Goal: Complete application form: Complete application form

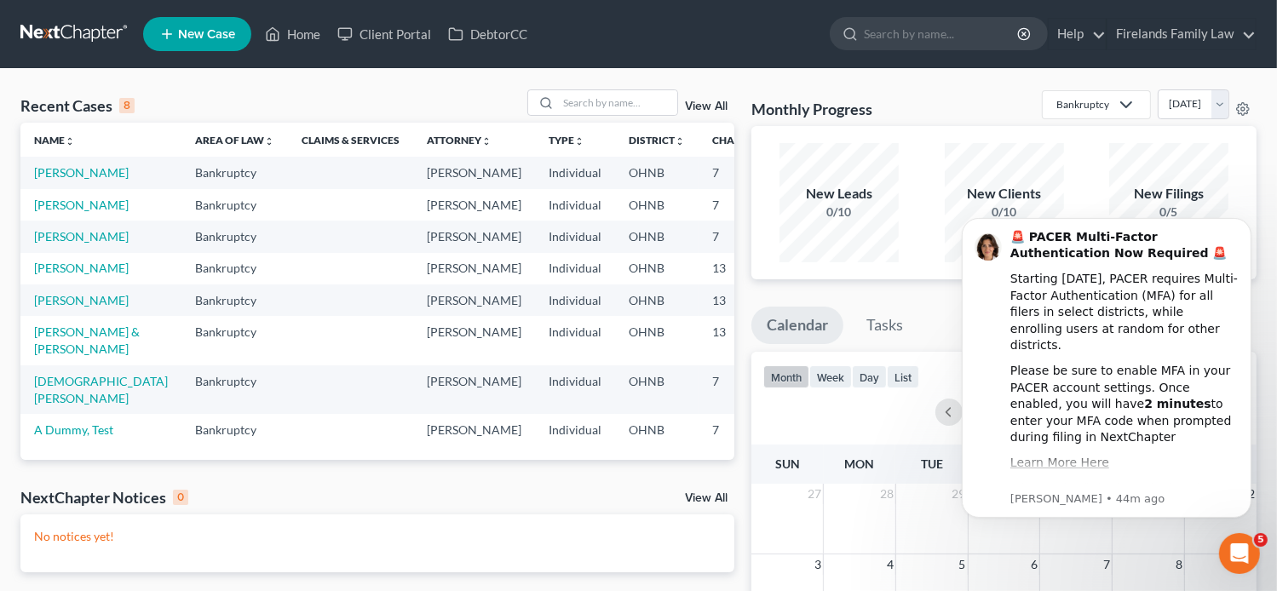
click at [209, 28] on span "New Case" at bounding box center [206, 34] width 57 height 13
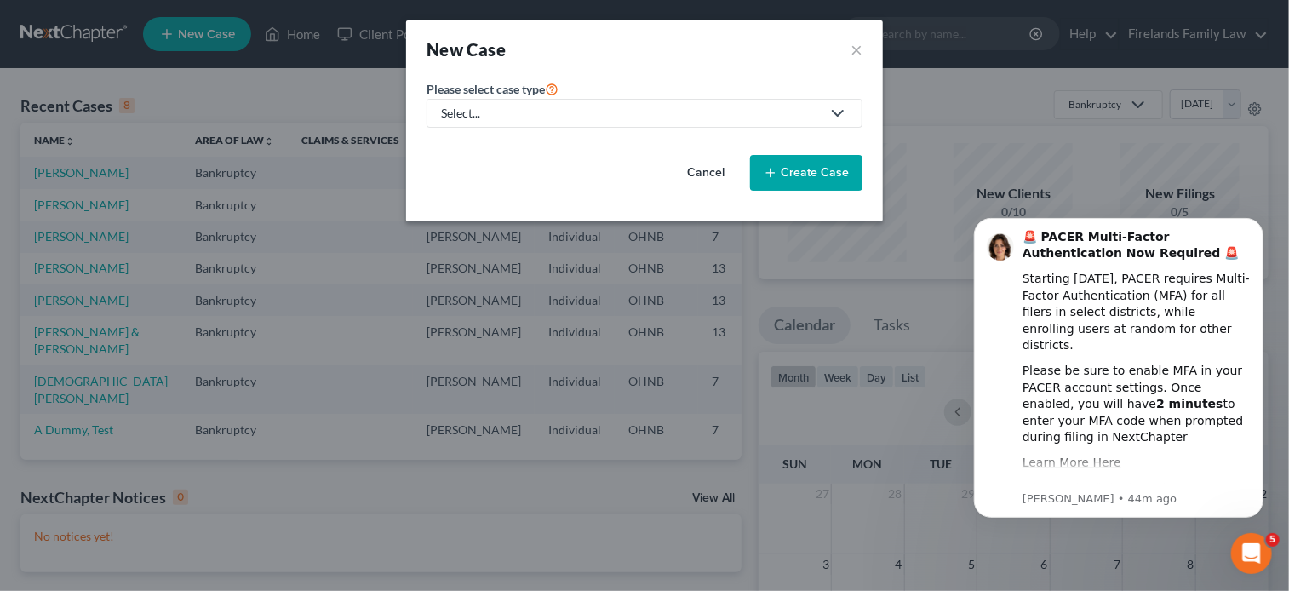
click at [836, 113] on polyline at bounding box center [838, 113] width 10 height 5
click at [542, 150] on div "Bankruptcy" at bounding box center [508, 146] width 131 height 17
select select "61"
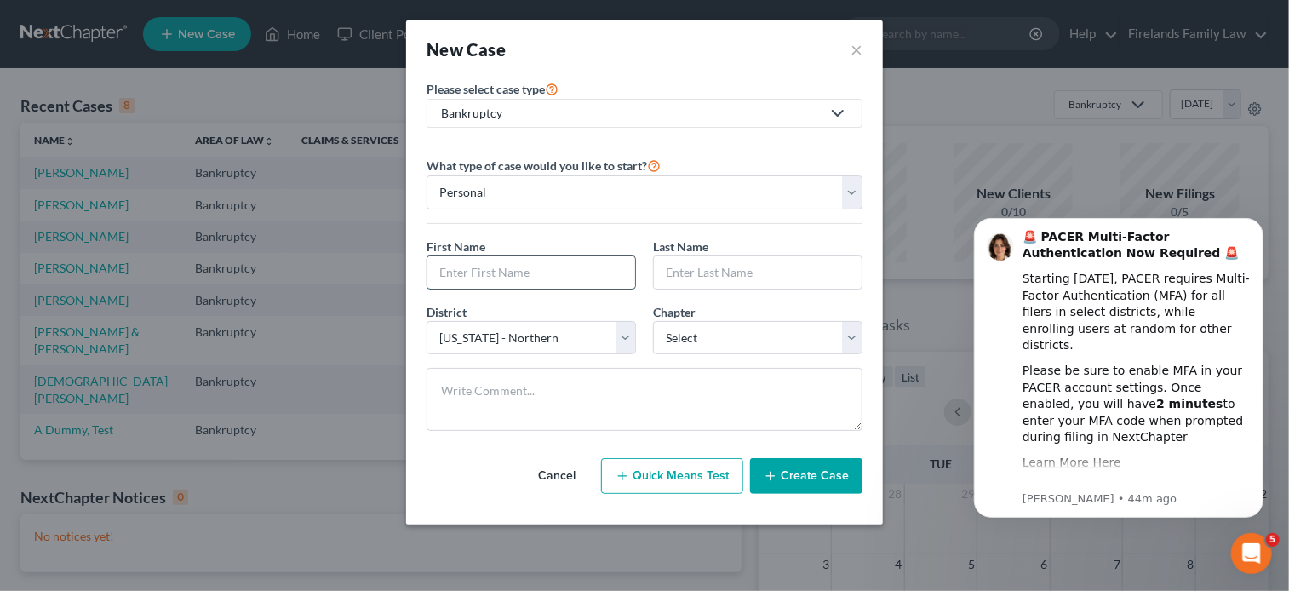
click at [595, 270] on input "text" at bounding box center [532, 272] width 208 height 32
type input "r"
type input "[PERSON_NAME]"
click at [699, 279] on input "text" at bounding box center [758, 272] width 208 height 32
type input "Brown"
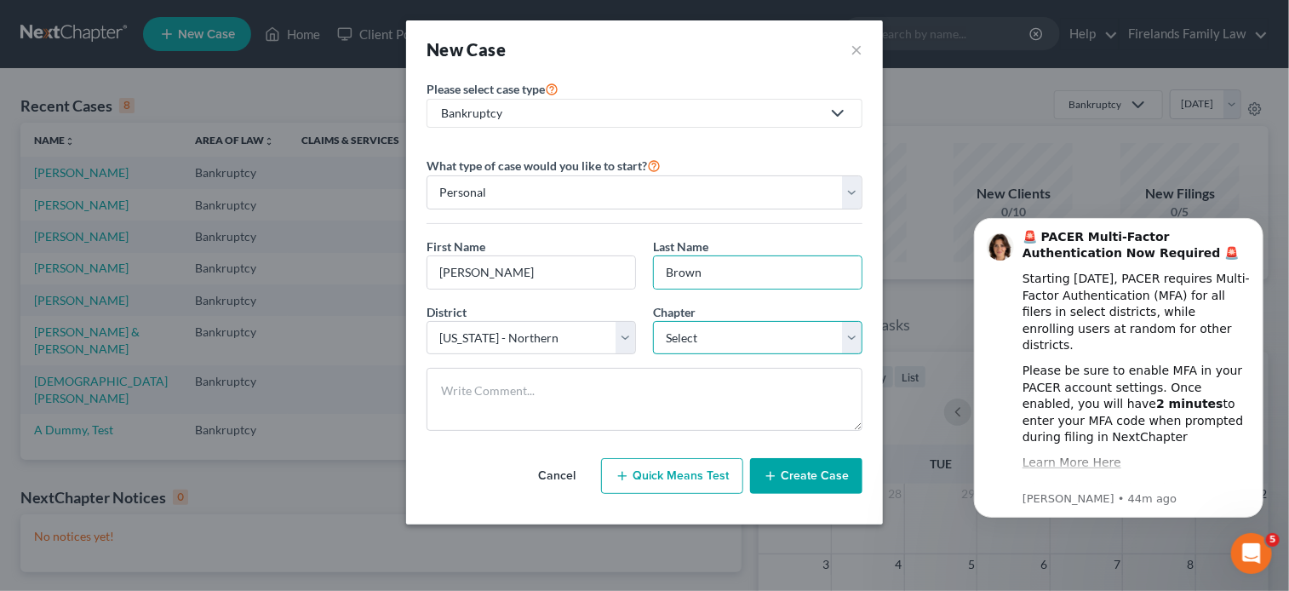
click at [855, 338] on select "Select 7 11 12 13" at bounding box center [758, 338] width 210 height 34
select select "0"
click at [653, 321] on select "Select 7 11 12 13" at bounding box center [758, 338] width 210 height 34
click at [815, 478] on button "Create Case" at bounding box center [806, 476] width 112 height 36
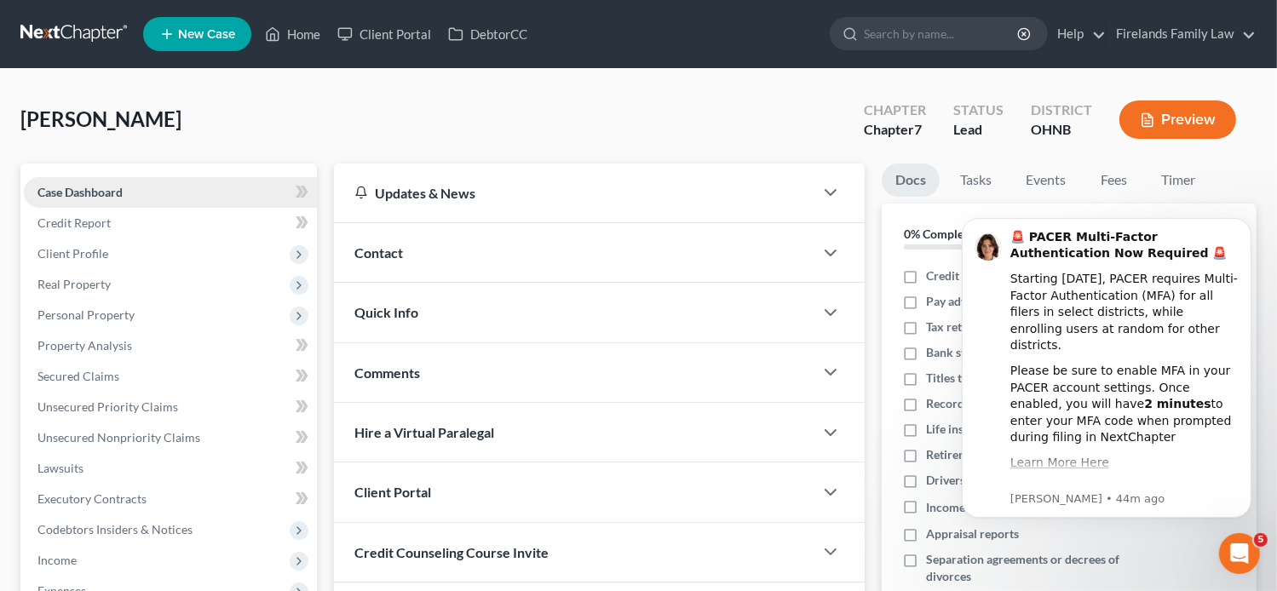
click at [240, 182] on link "Case Dashboard" at bounding box center [170, 192] width 293 height 31
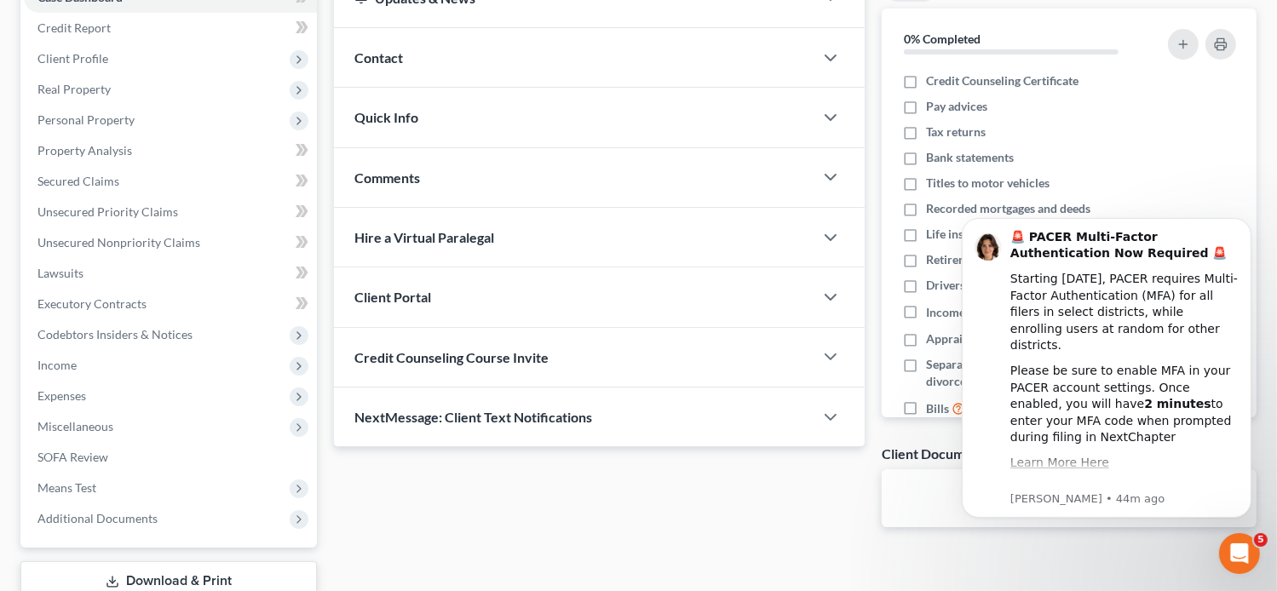
scroll to position [142, 0]
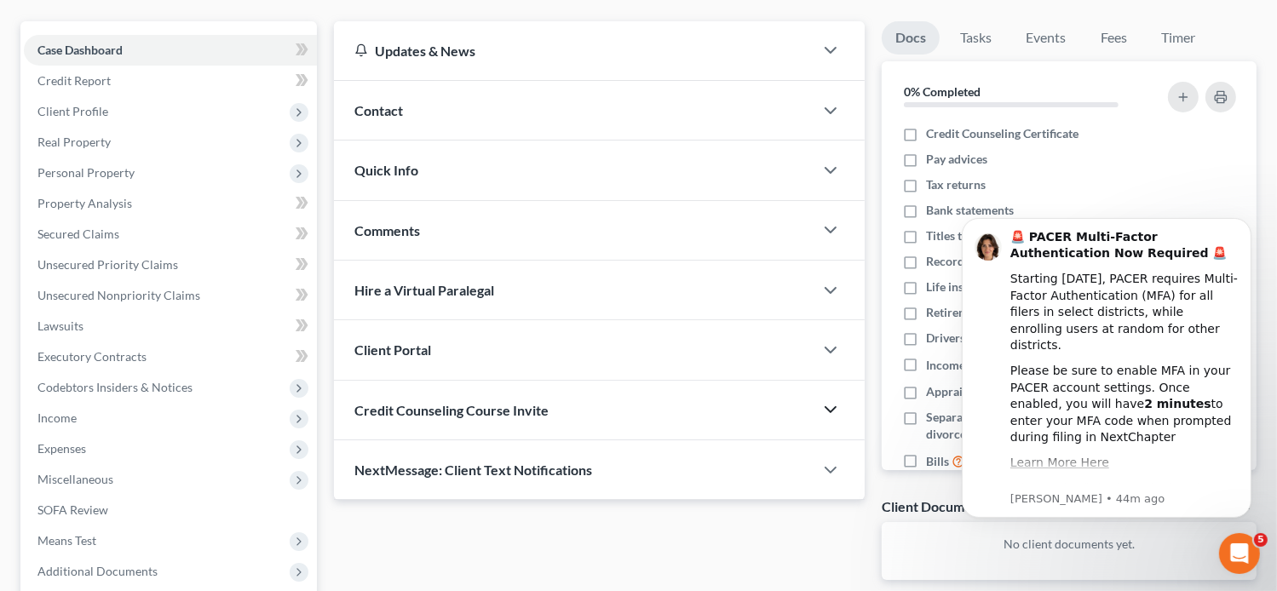
click at [832, 406] on icon "button" at bounding box center [830, 409] width 20 height 20
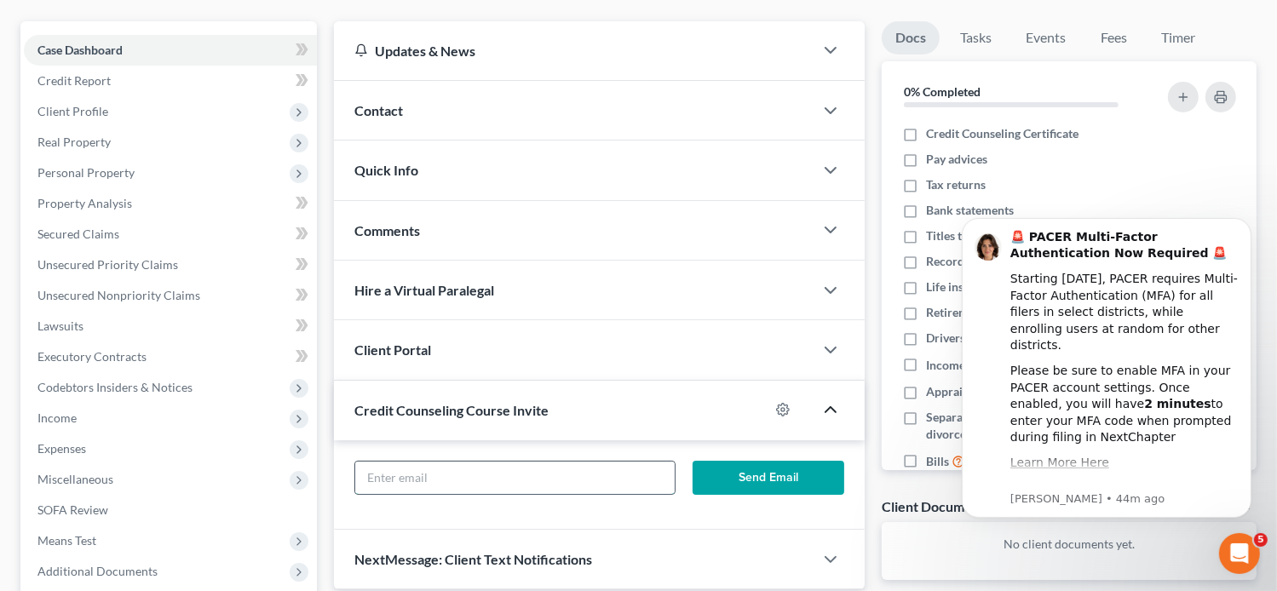
click at [616, 481] on input "text" at bounding box center [514, 478] width 319 height 32
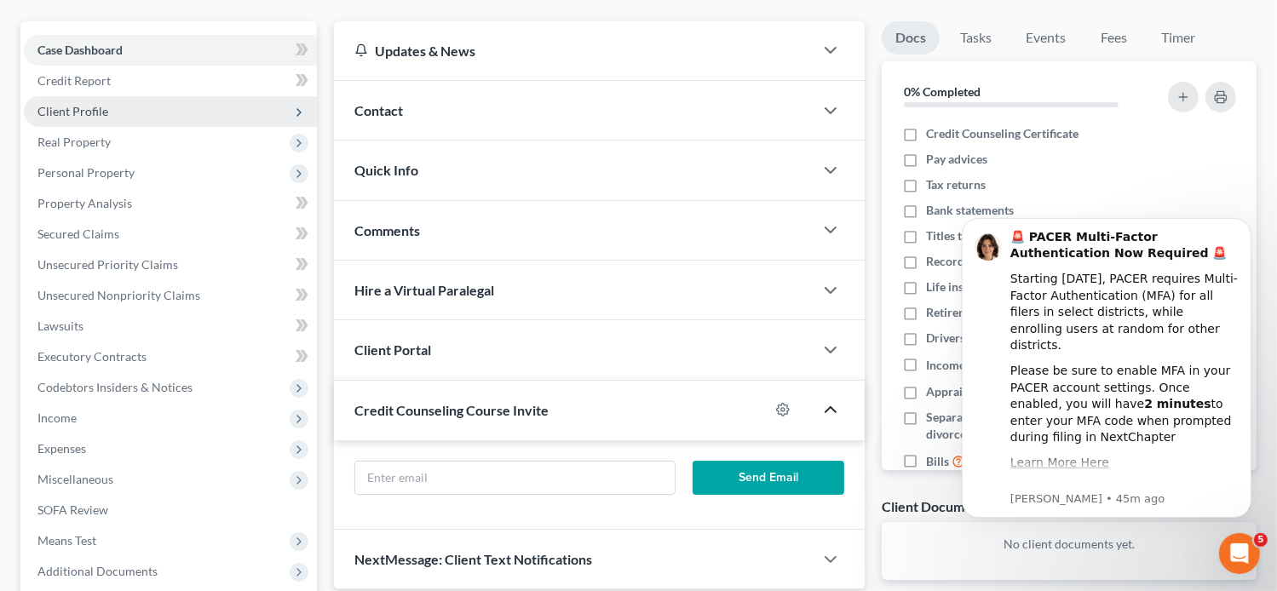
click at [117, 110] on span "Client Profile" at bounding box center [170, 111] width 293 height 31
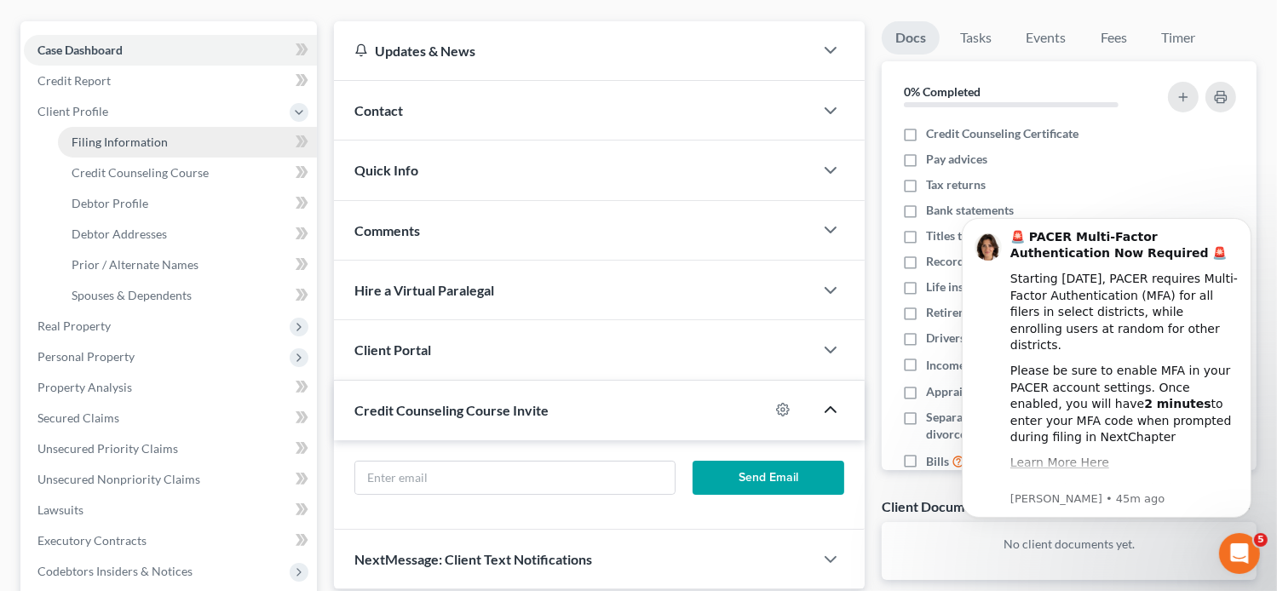
click at [130, 144] on span "Filing Information" at bounding box center [120, 142] width 96 height 14
select select "1"
select select "0"
select select "61"
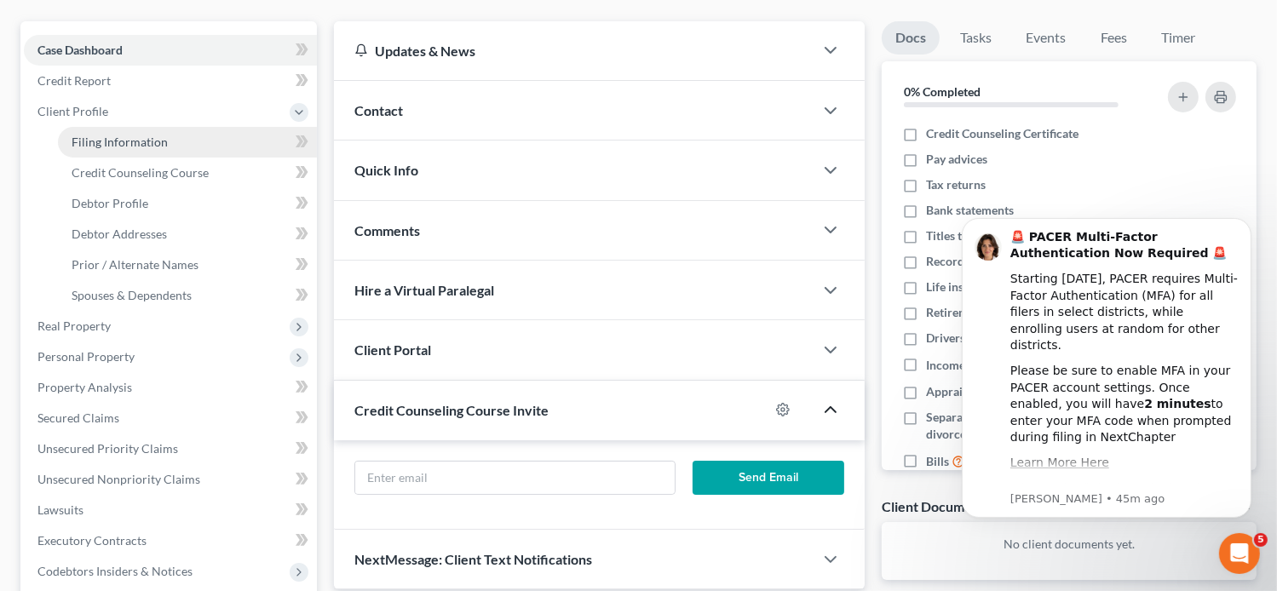
select select "36"
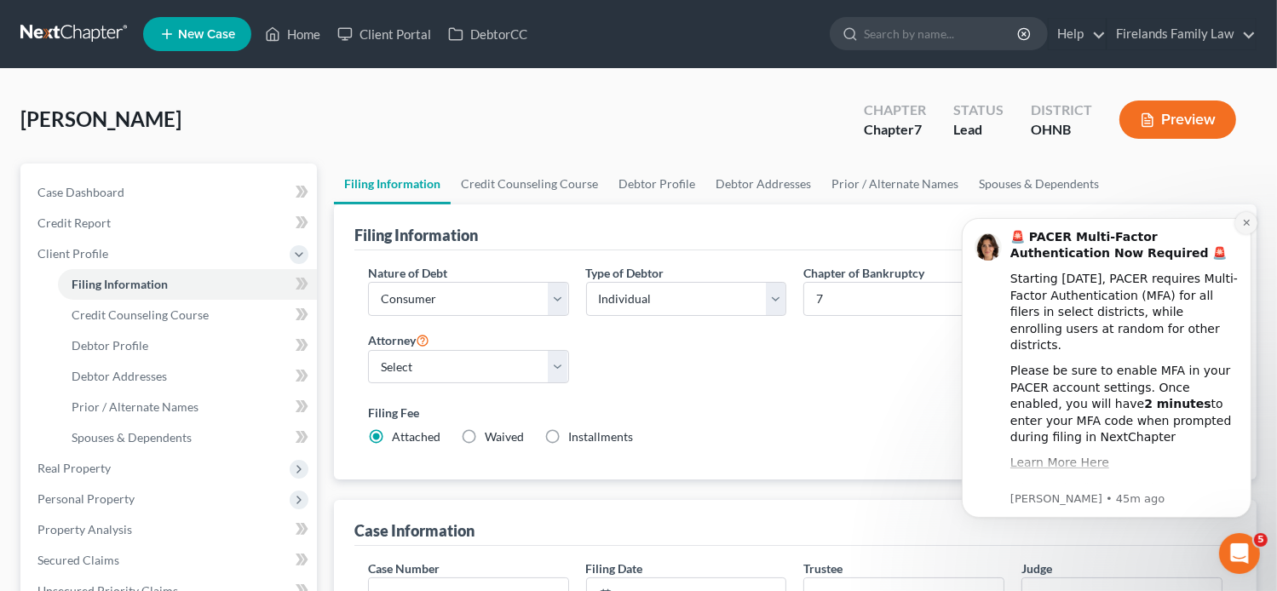
click at [1250, 217] on button "Dismiss notification" at bounding box center [1245, 222] width 22 height 22
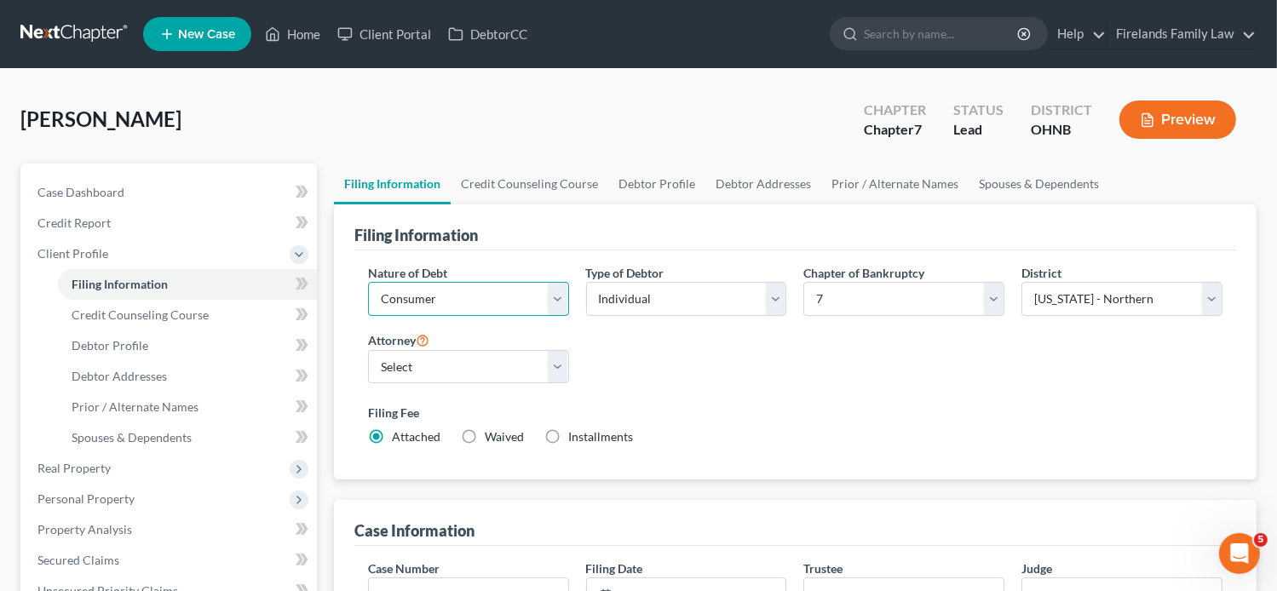
click at [558, 290] on select "Select Business Consumer Other" at bounding box center [468, 299] width 201 height 34
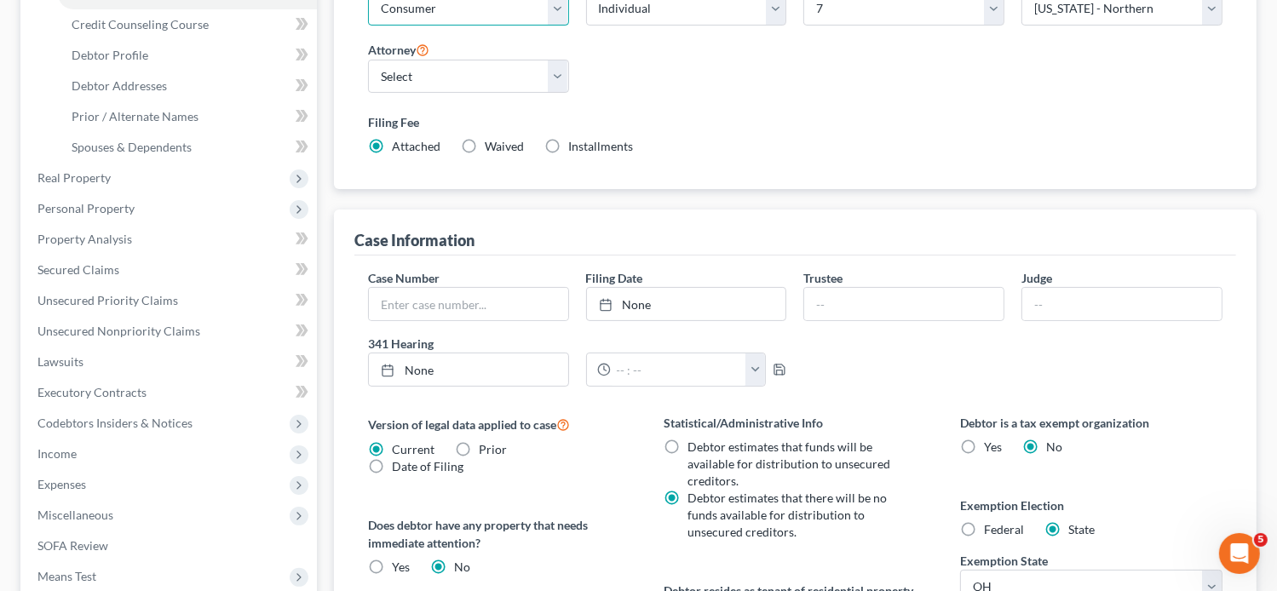
scroll to position [153, 0]
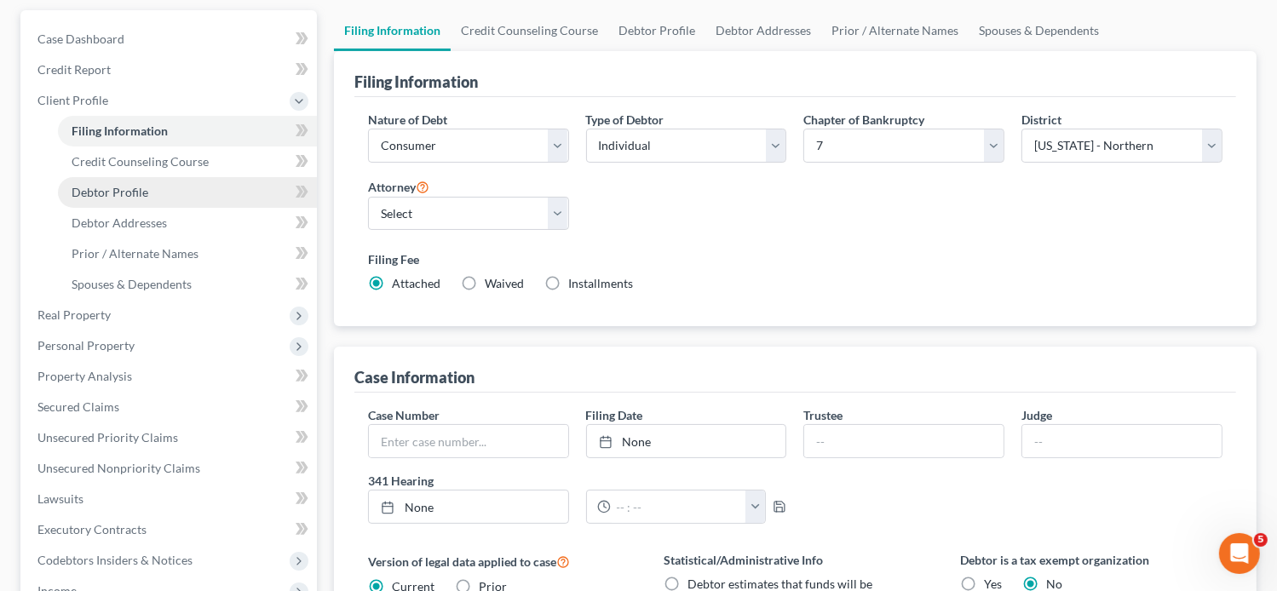
click at [222, 181] on link "Debtor Profile" at bounding box center [187, 192] width 259 height 31
select select "0"
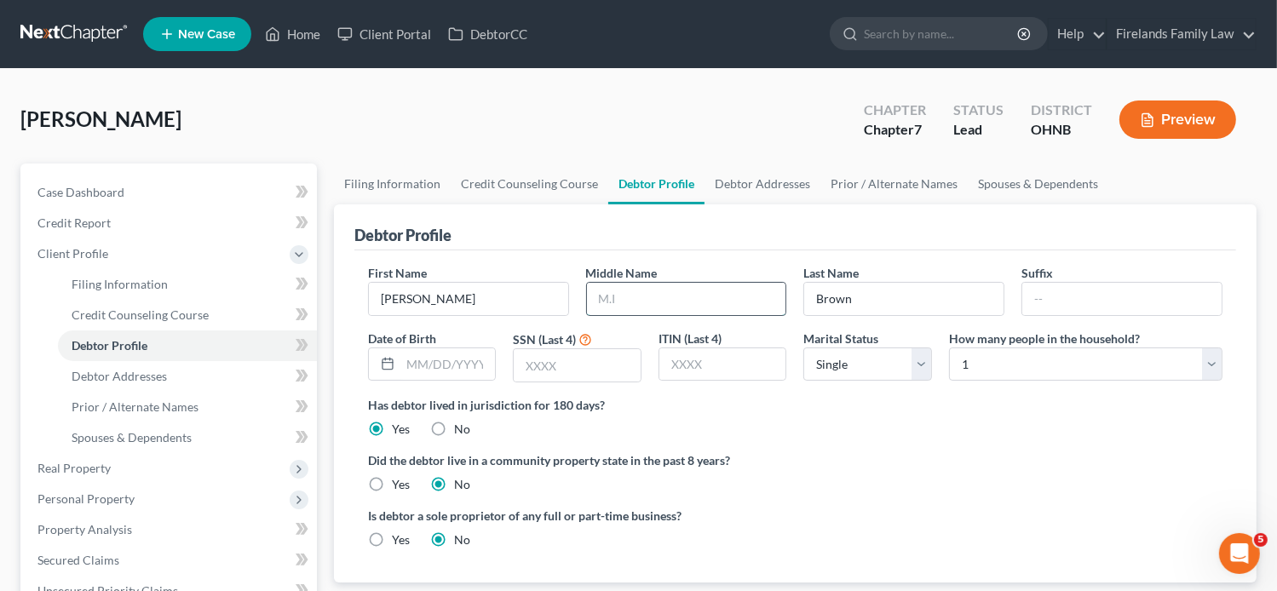
click at [644, 298] on input "text" at bounding box center [686, 299] width 199 height 32
type input "E"
click at [412, 359] on input "text" at bounding box center [447, 364] width 95 height 32
type input "[DATE]"
click at [548, 365] on input "text" at bounding box center [577, 365] width 127 height 32
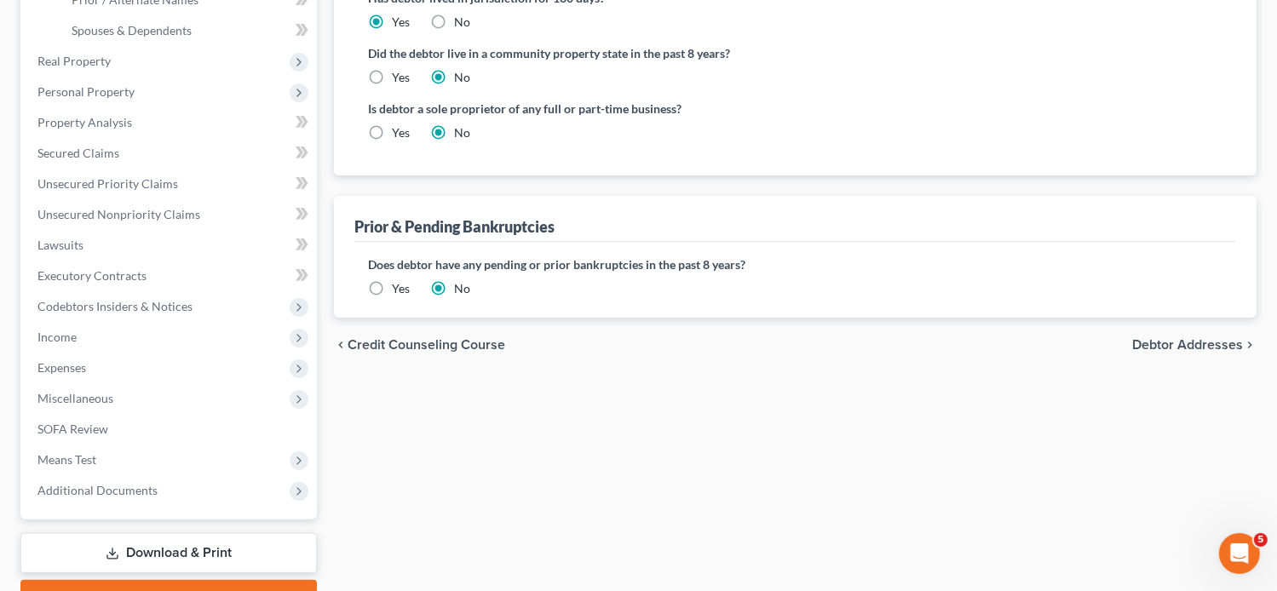
scroll to position [426, 0]
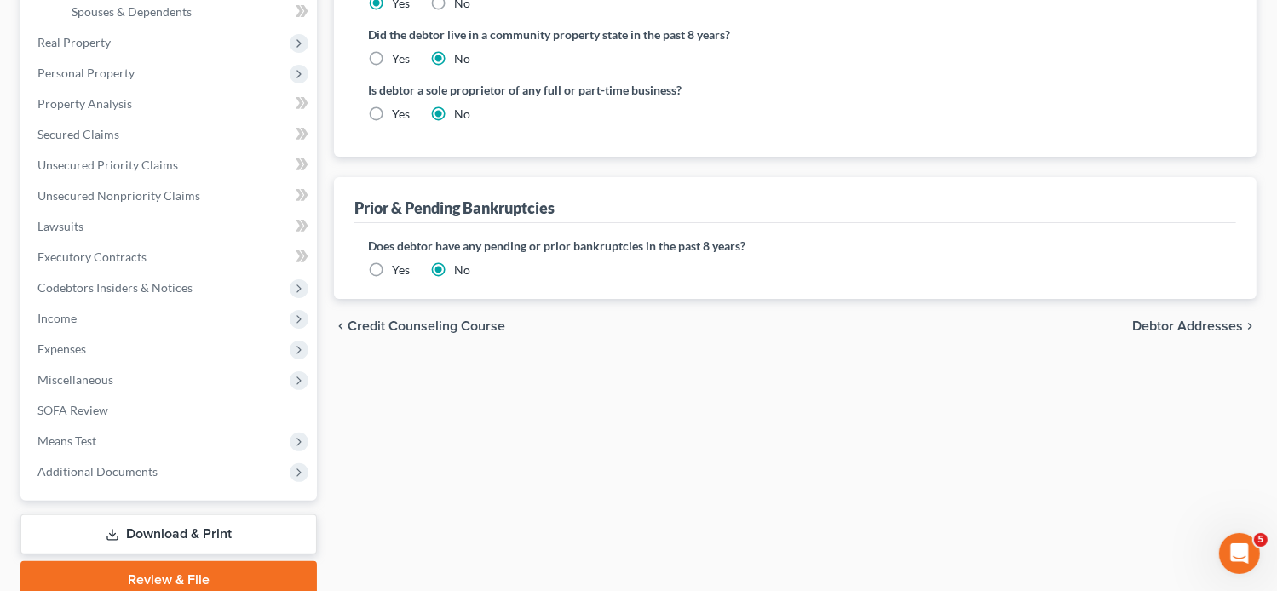
type input "5723"
click at [1209, 322] on span "Debtor Addresses" at bounding box center [1187, 326] width 111 height 14
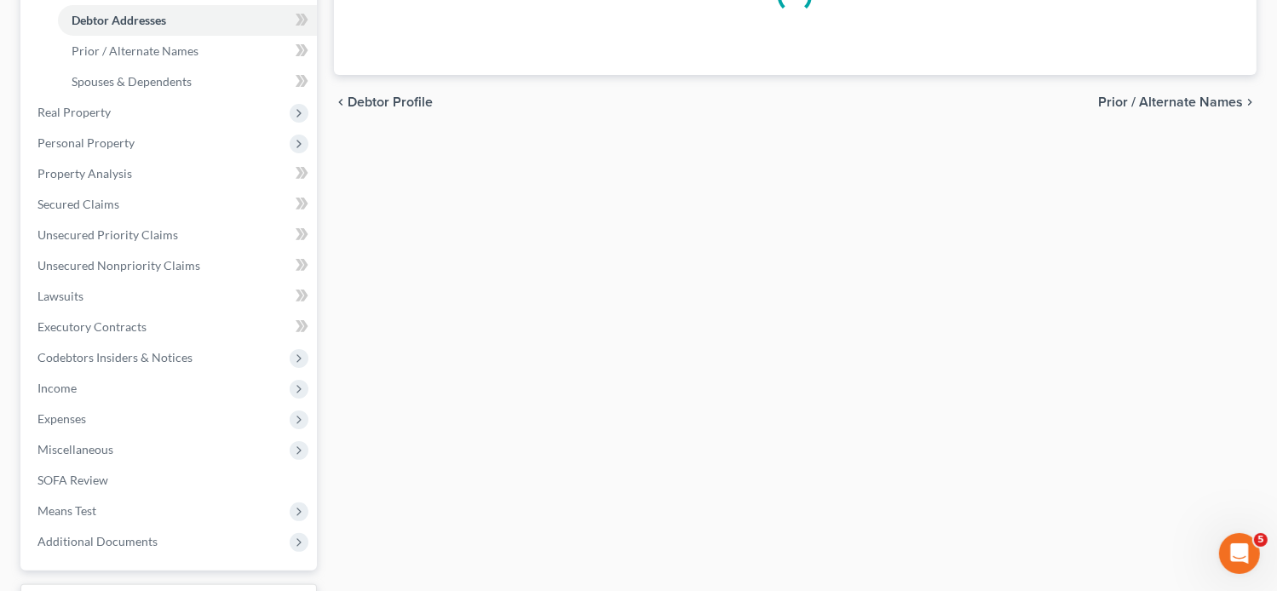
select select "0"
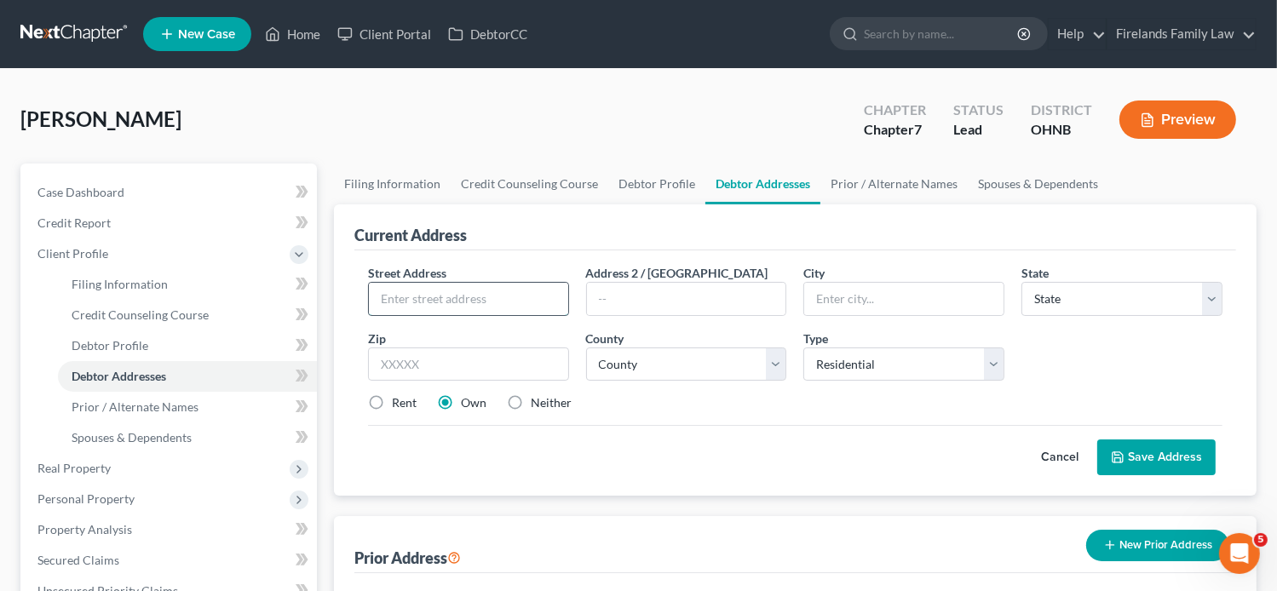
click at [399, 289] on input "text" at bounding box center [468, 299] width 199 height 32
type input "[STREET_ADDRESS]"
type input "Apt. I"
type input "[GEOGRAPHIC_DATA]"
select select "36"
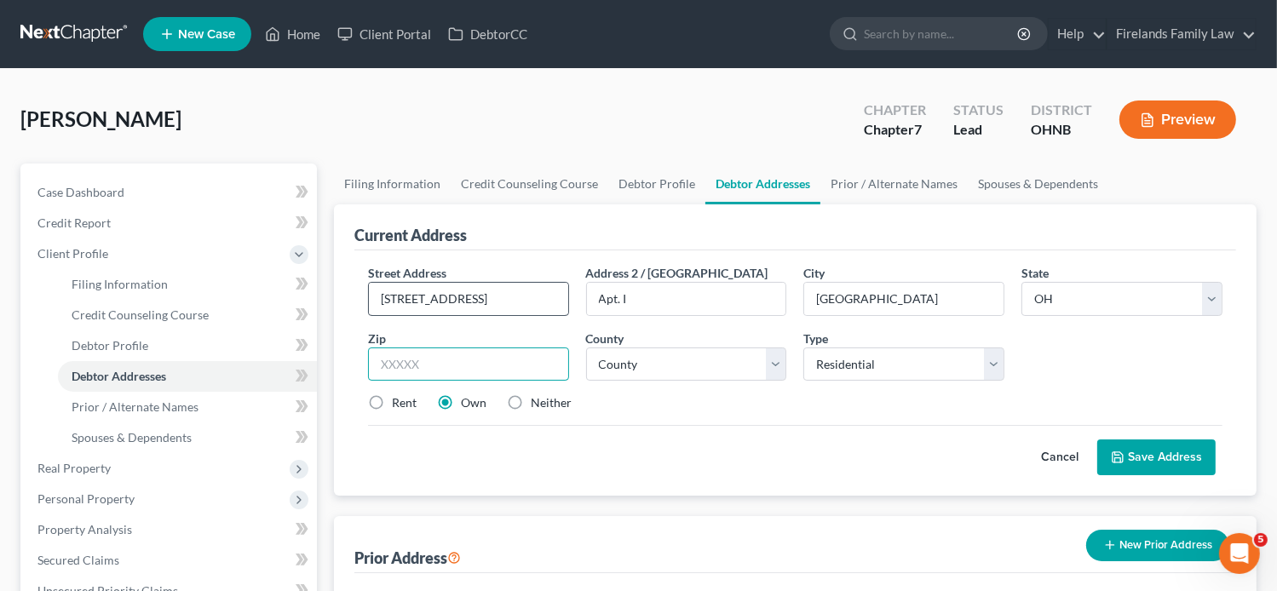
type input "44857"
click at [780, 362] on select "County [GEOGRAPHIC_DATA] [GEOGRAPHIC_DATA] [GEOGRAPHIC_DATA] [GEOGRAPHIC_DATA] …" at bounding box center [686, 364] width 201 height 34
select select "38"
click at [586, 347] on select "County [GEOGRAPHIC_DATA] [GEOGRAPHIC_DATA] [GEOGRAPHIC_DATA] [GEOGRAPHIC_DATA] …" at bounding box center [686, 364] width 201 height 34
click at [996, 365] on select "Select Residential Mailing Rental Business" at bounding box center [903, 364] width 201 height 34
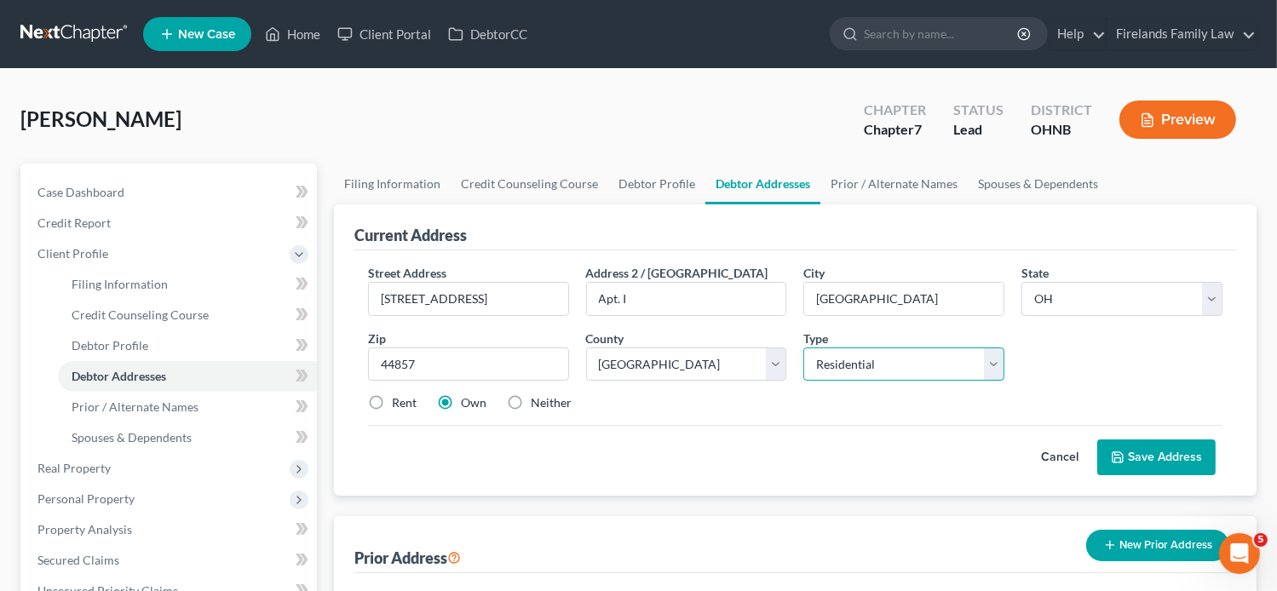
click at [803, 347] on select "Select Residential Mailing Rental Business" at bounding box center [903, 364] width 201 height 34
click at [392, 403] on label "Rent" at bounding box center [404, 402] width 25 height 17
click at [399, 403] on input "Rent" at bounding box center [404, 399] width 11 height 11
radio input "true"
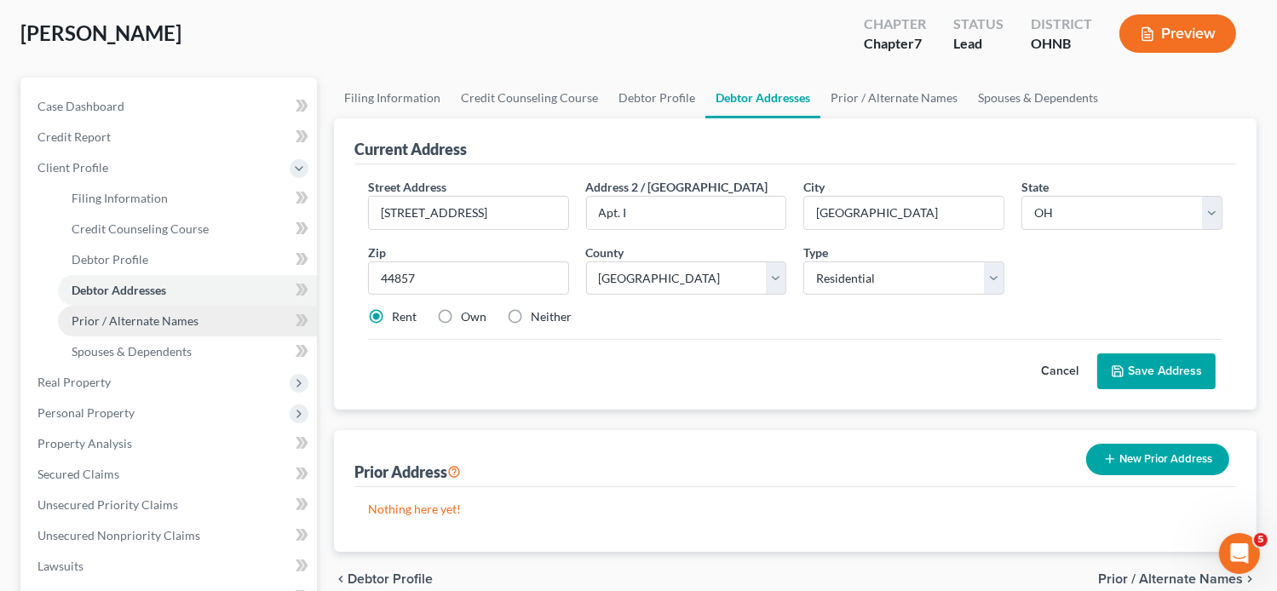
scroll to position [71, 0]
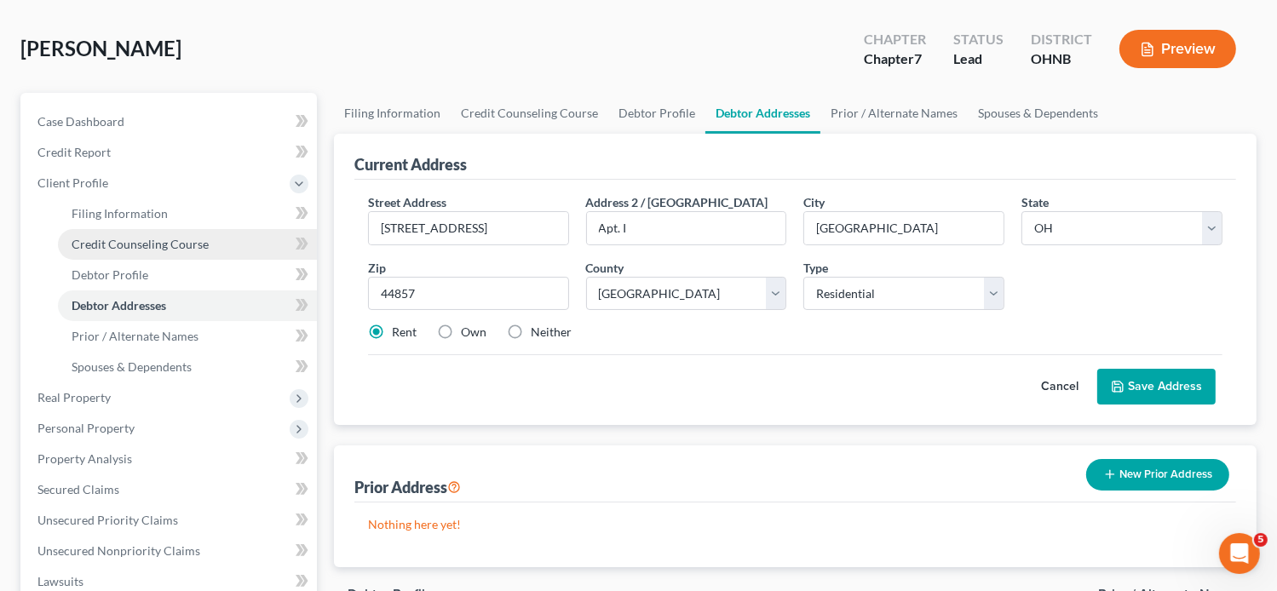
click at [187, 239] on span "Credit Counseling Course" at bounding box center [140, 244] width 137 height 14
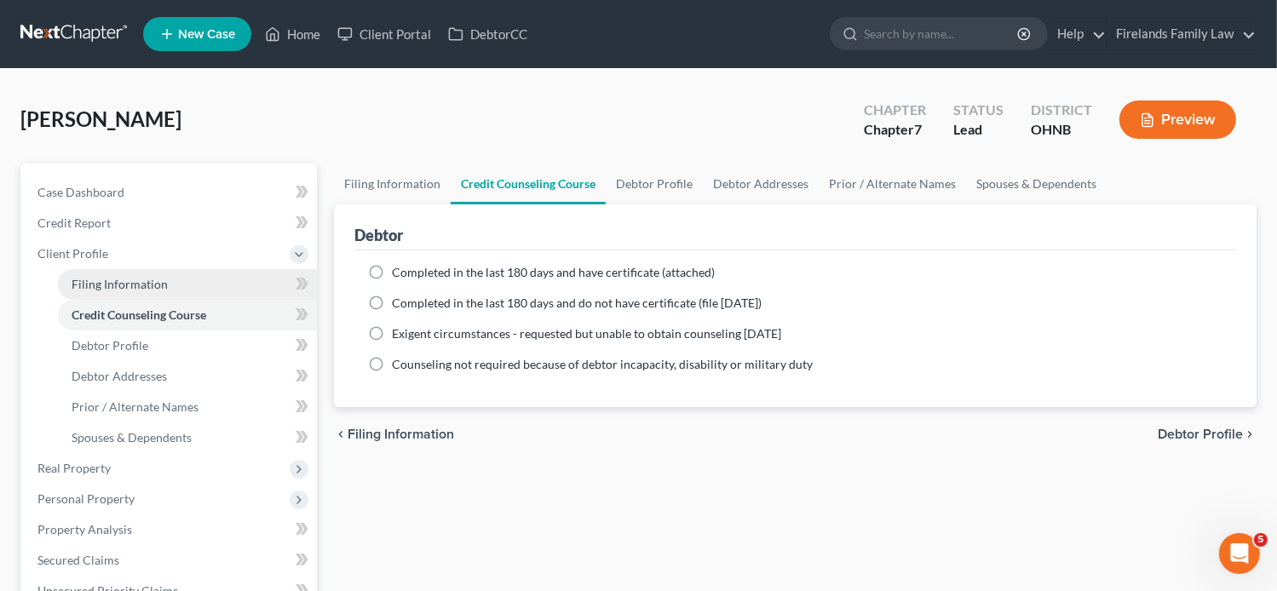
click at [96, 283] on span "Filing Information" at bounding box center [120, 284] width 96 height 14
select select "1"
select select "0"
select select "61"
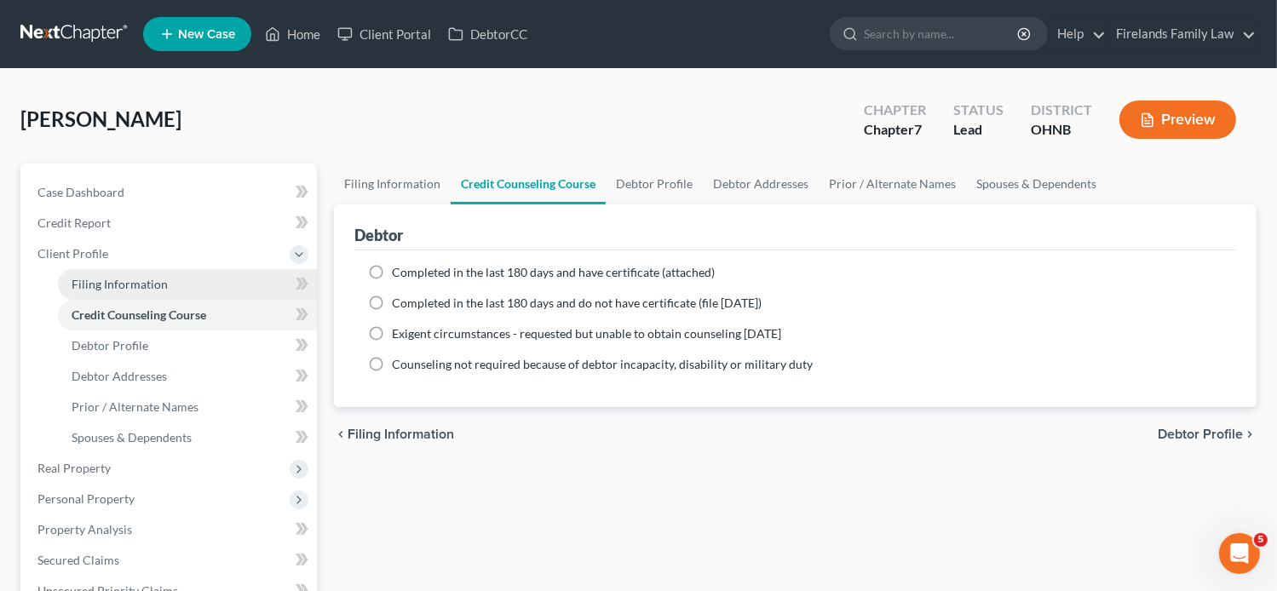
select select "0"
select select "36"
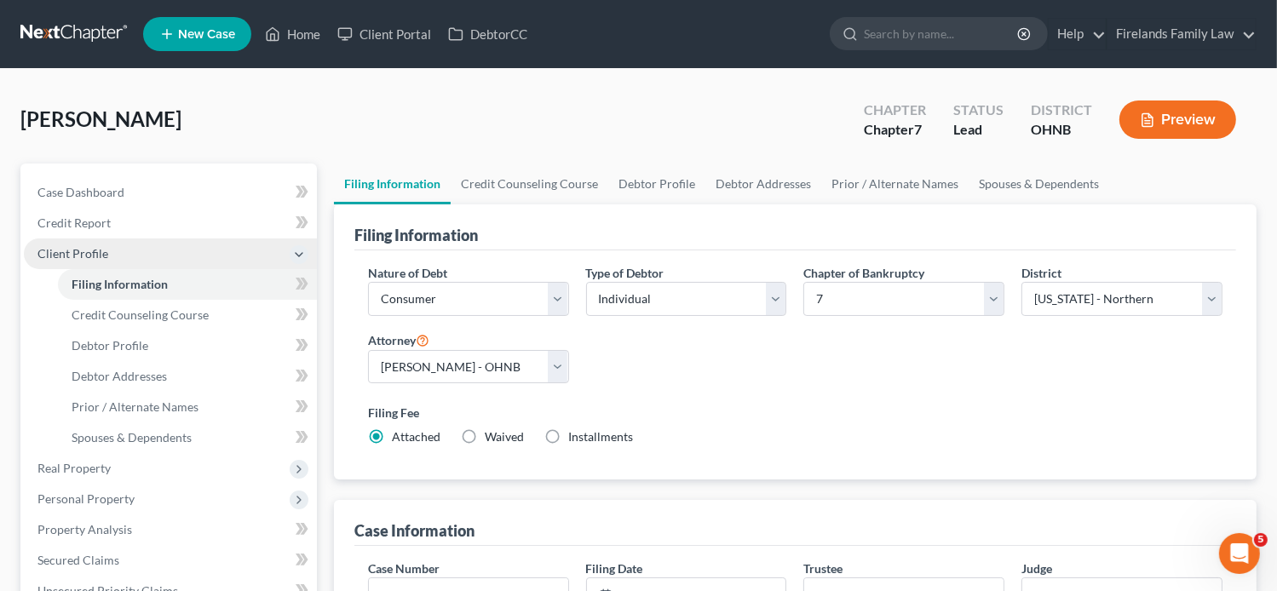
click at [95, 244] on span "Client Profile" at bounding box center [170, 253] width 293 height 31
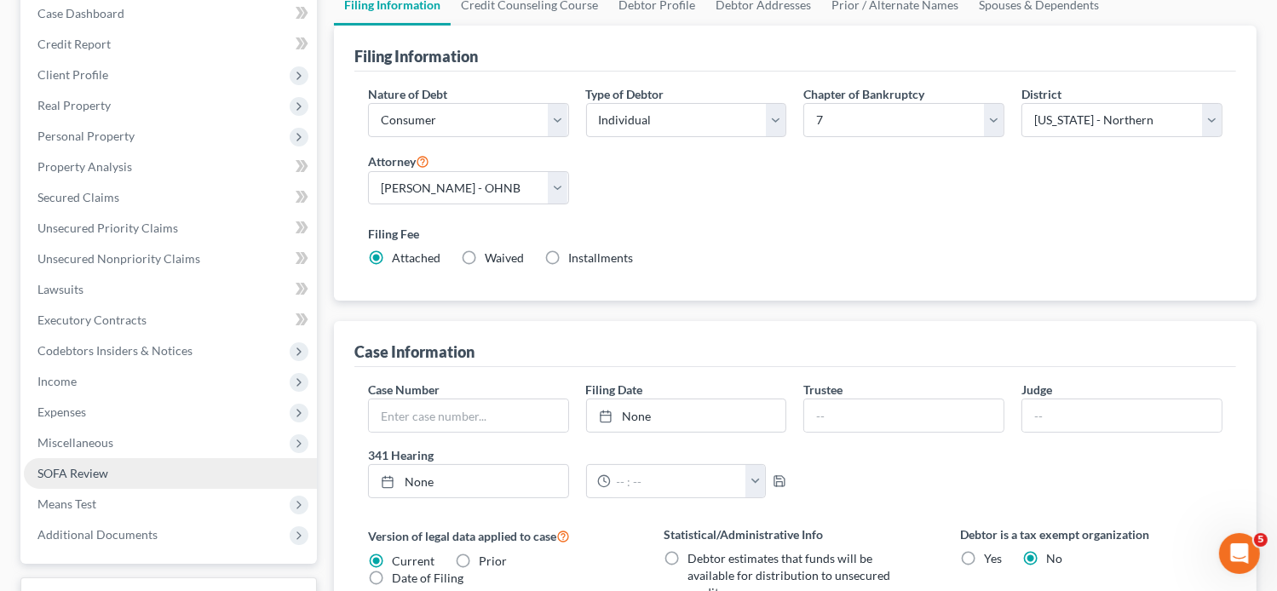
scroll to position [68, 0]
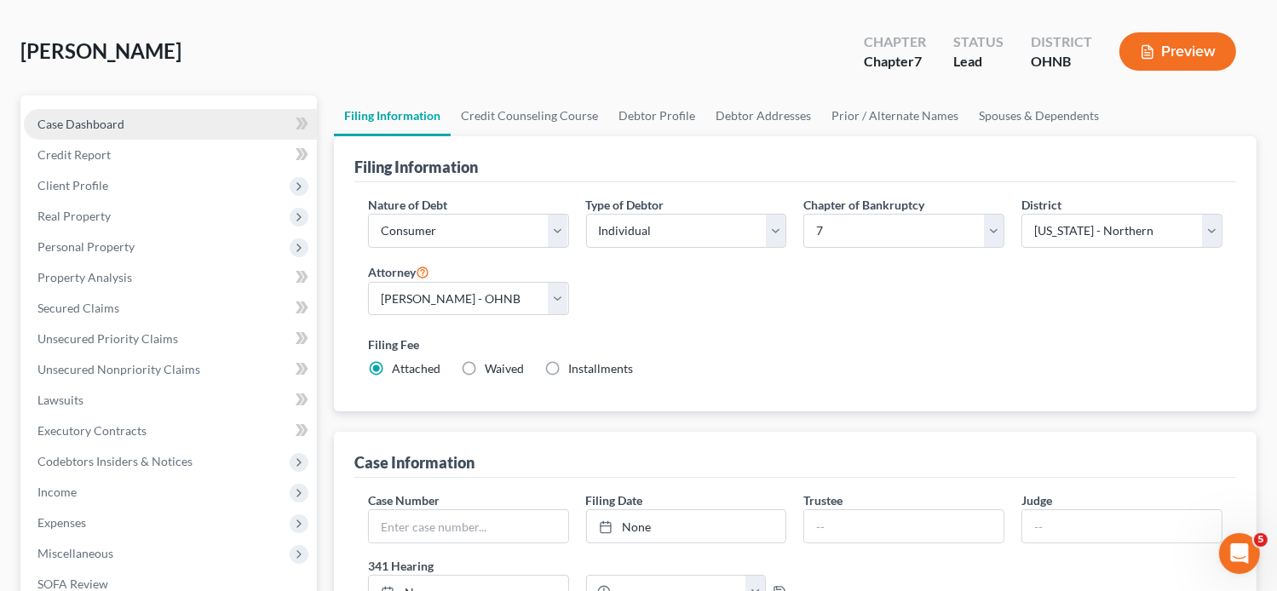
click at [137, 117] on link "Case Dashboard" at bounding box center [170, 124] width 293 height 31
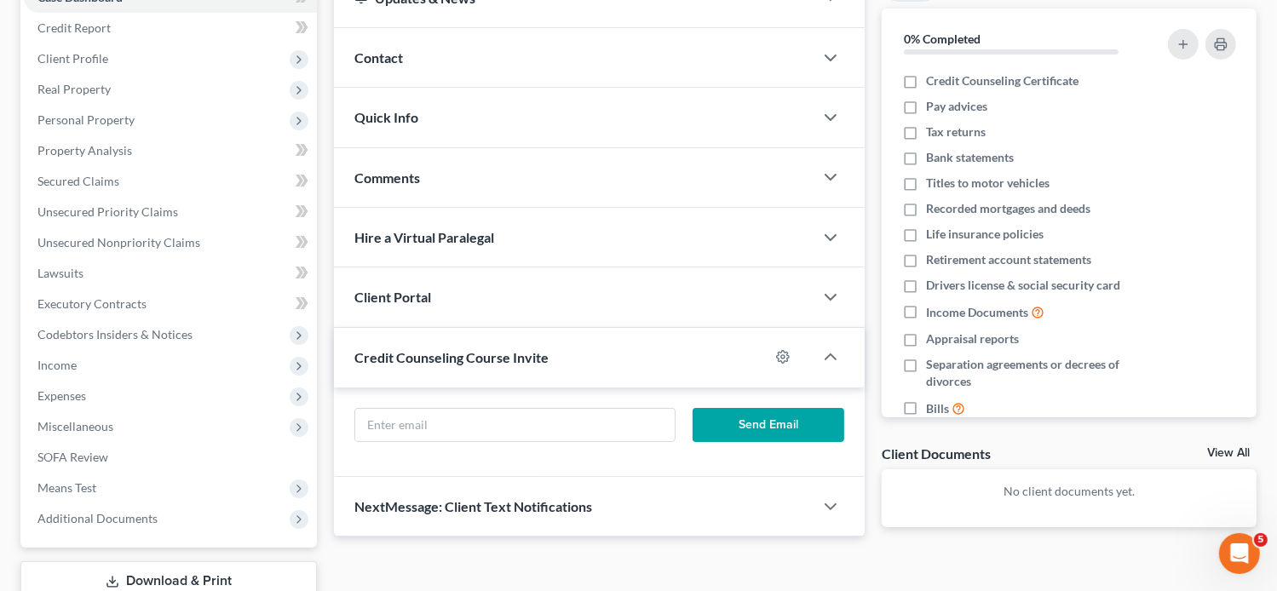
scroll to position [313, 0]
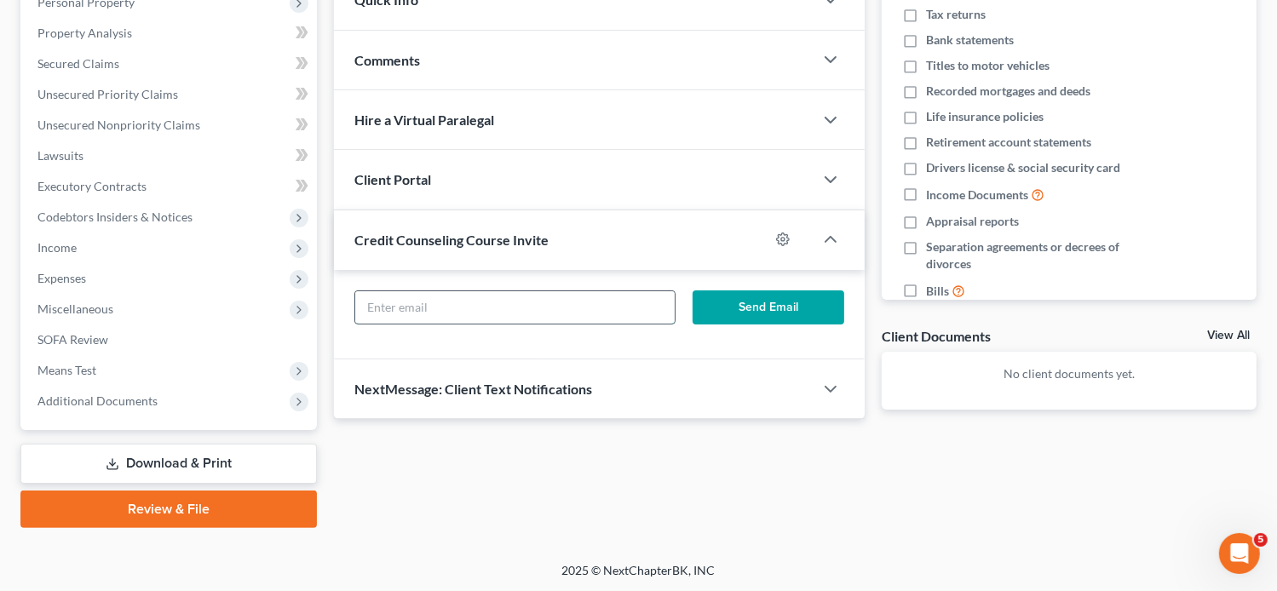
click at [450, 302] on input "text" at bounding box center [514, 307] width 319 height 32
type input "t"
type input "[EMAIL_ADDRESS][DOMAIN_NAME]"
click at [795, 308] on button "Send Email" at bounding box center [768, 307] width 152 height 34
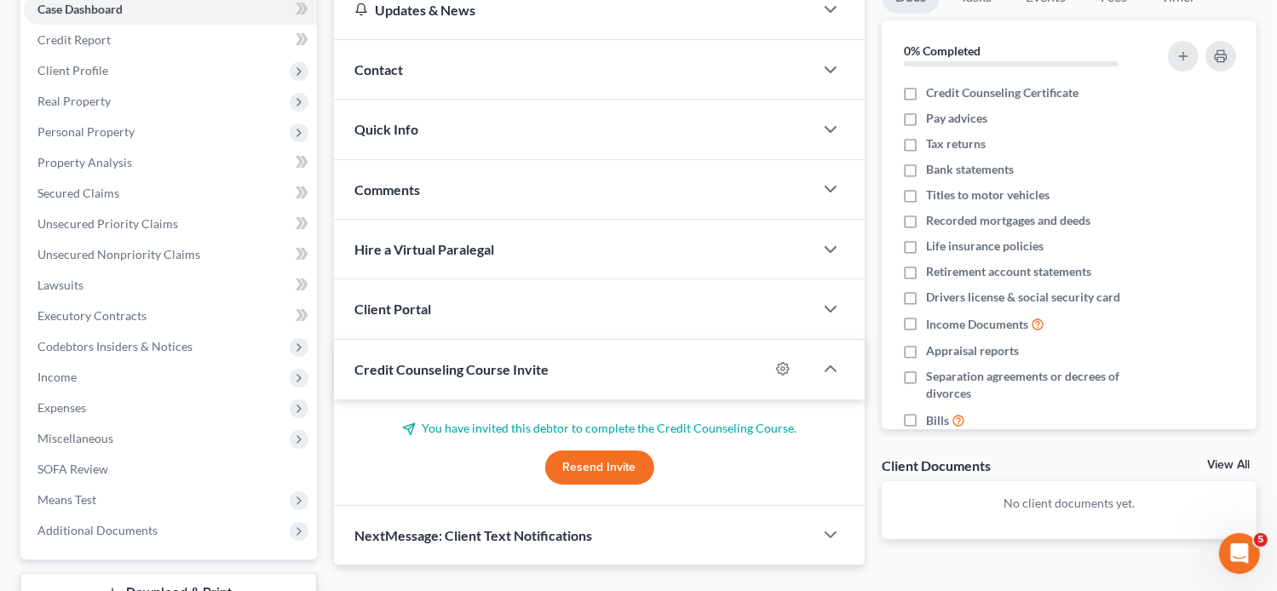
scroll to position [0, 0]
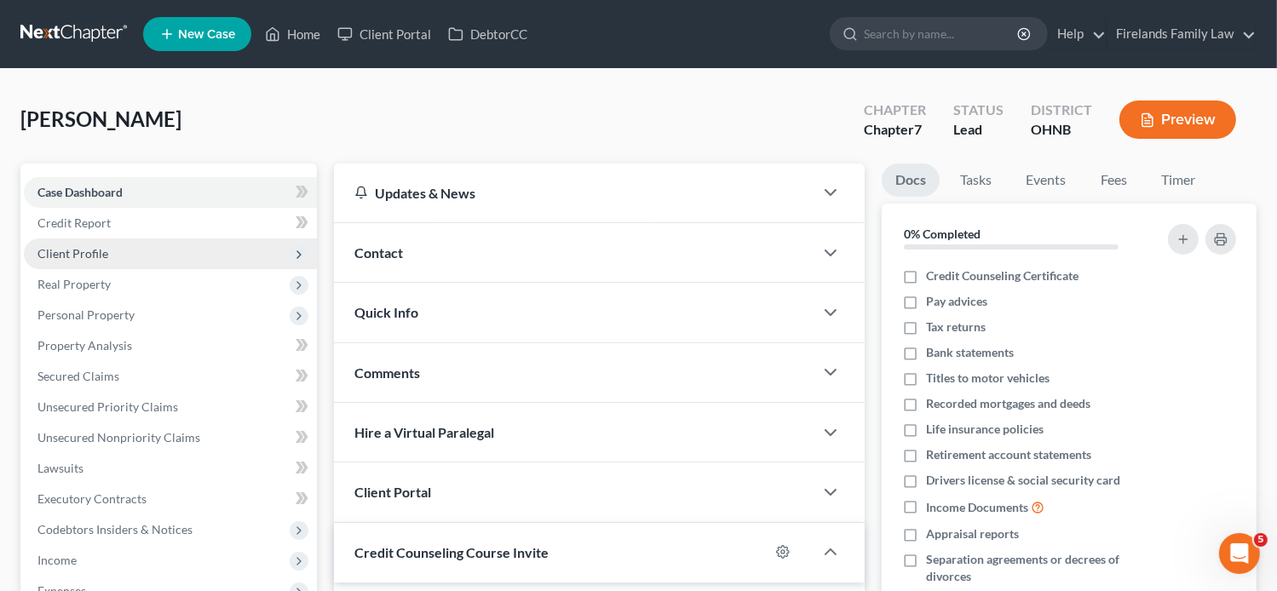
click at [103, 262] on span "Client Profile" at bounding box center [170, 253] width 293 height 31
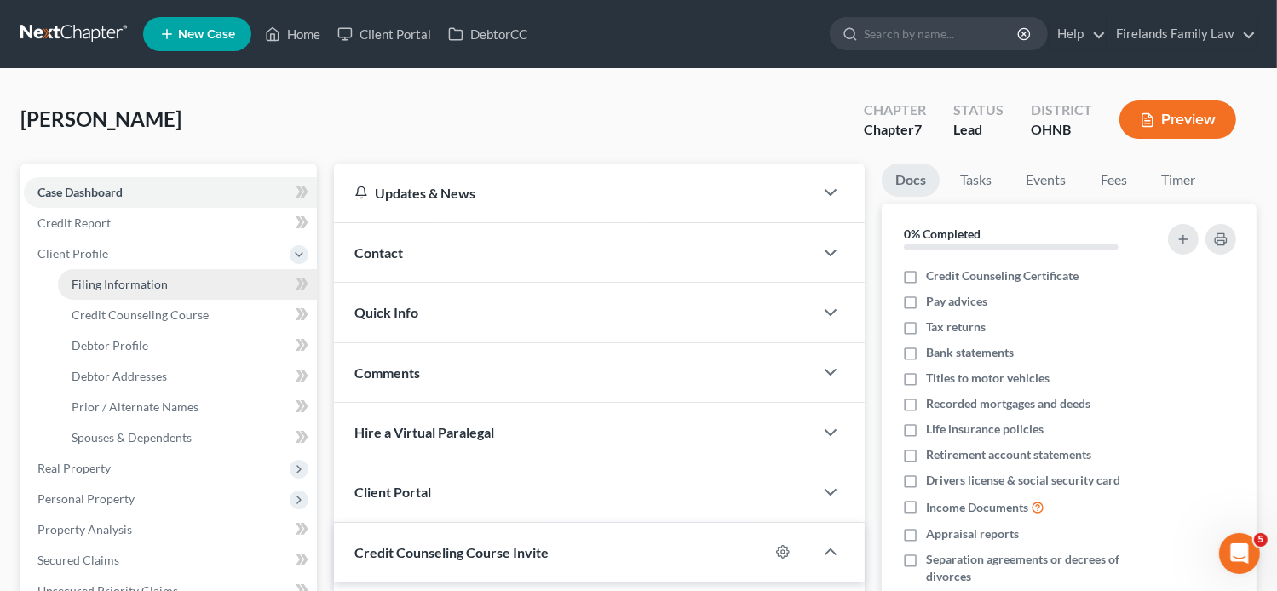
click at [112, 283] on span "Filing Information" at bounding box center [120, 284] width 96 height 14
select select "1"
select select "0"
select select "61"
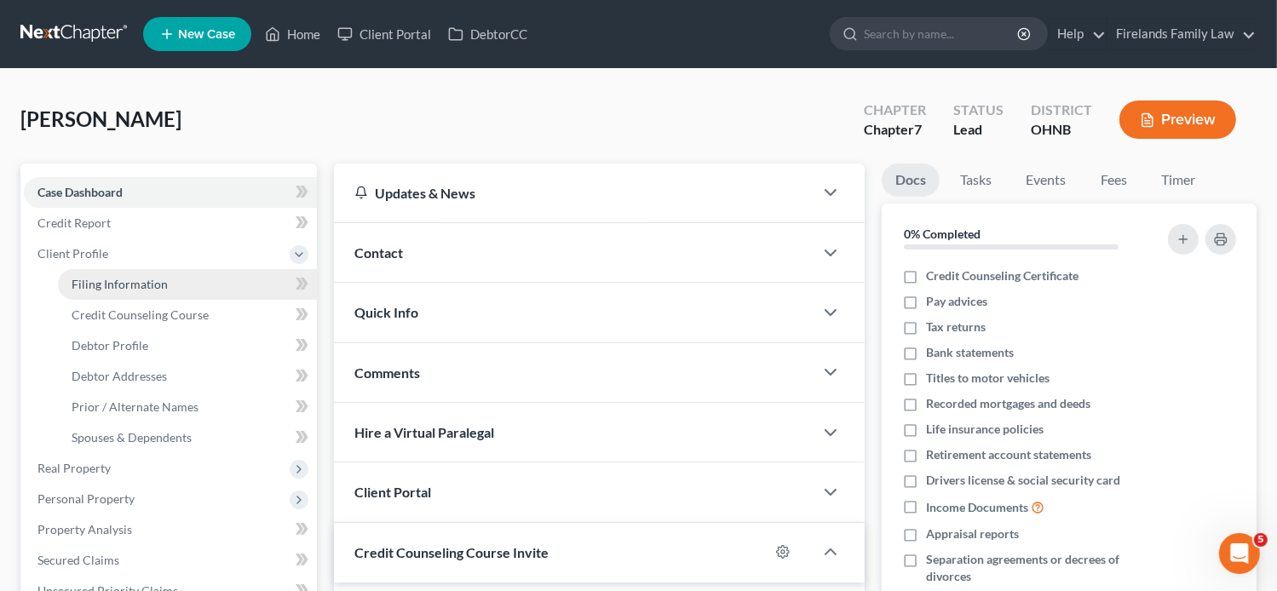
select select "0"
select select "36"
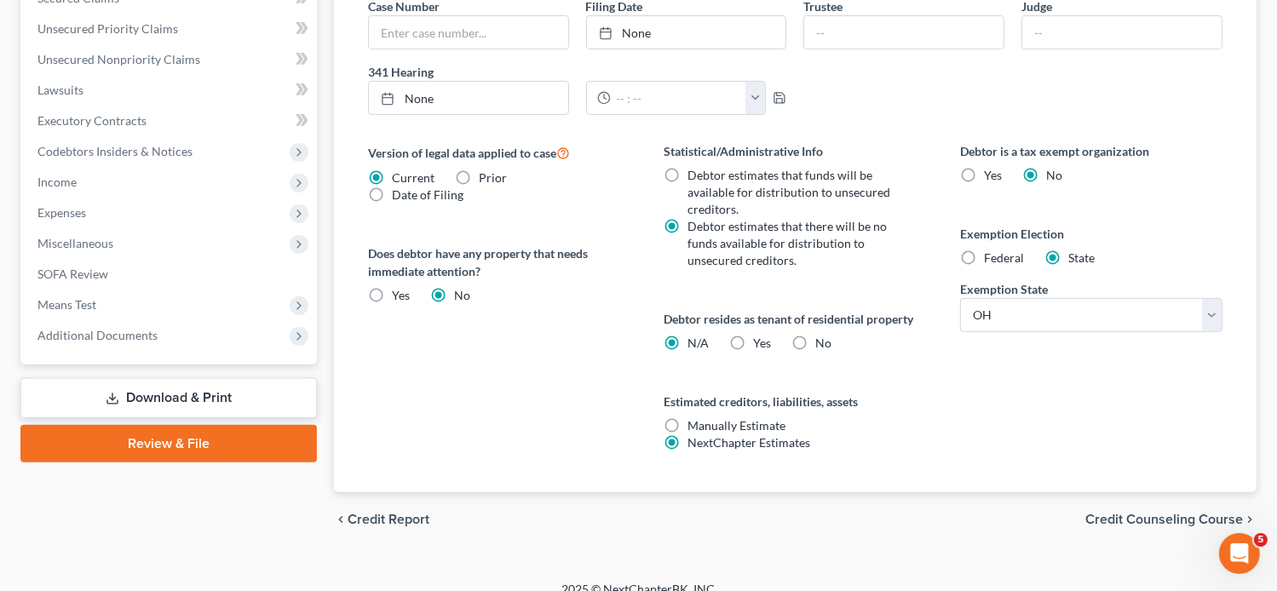
scroll to position [579, 0]
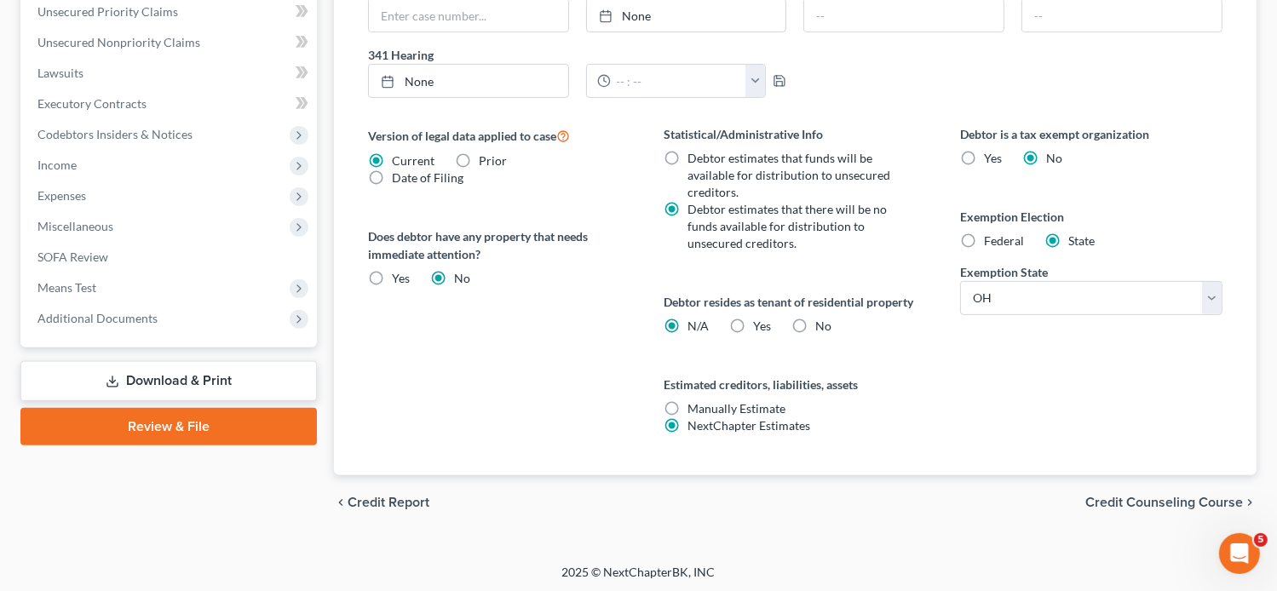
click at [1187, 502] on span "Credit Counseling Course" at bounding box center [1164, 503] width 158 height 14
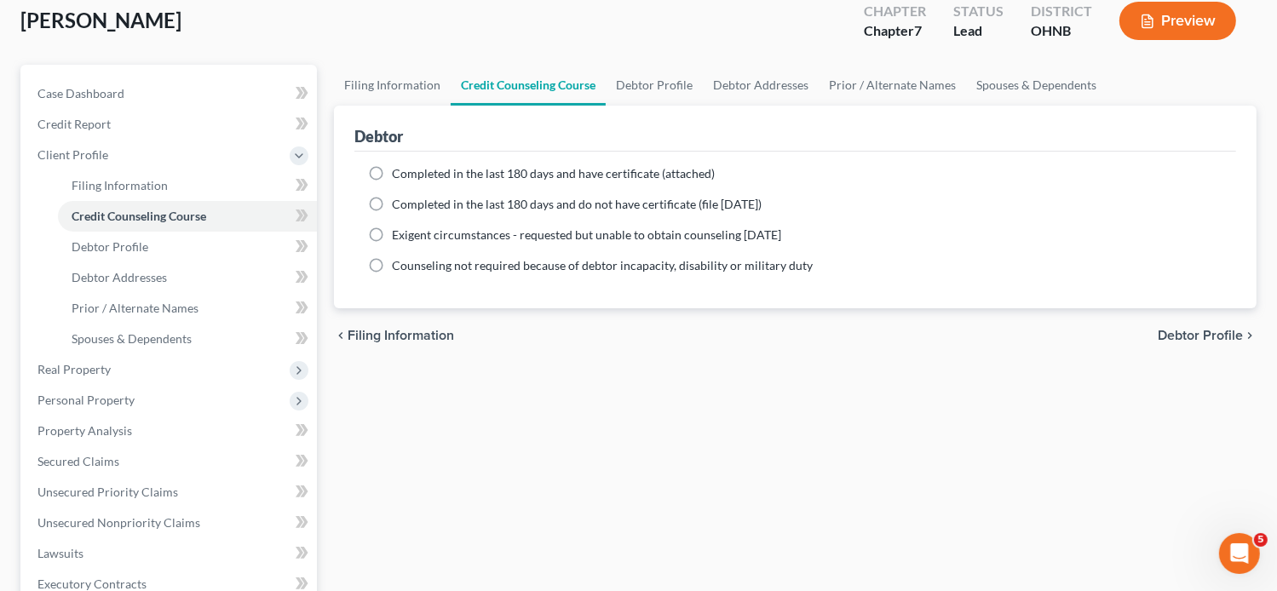
scroll to position [71, 0]
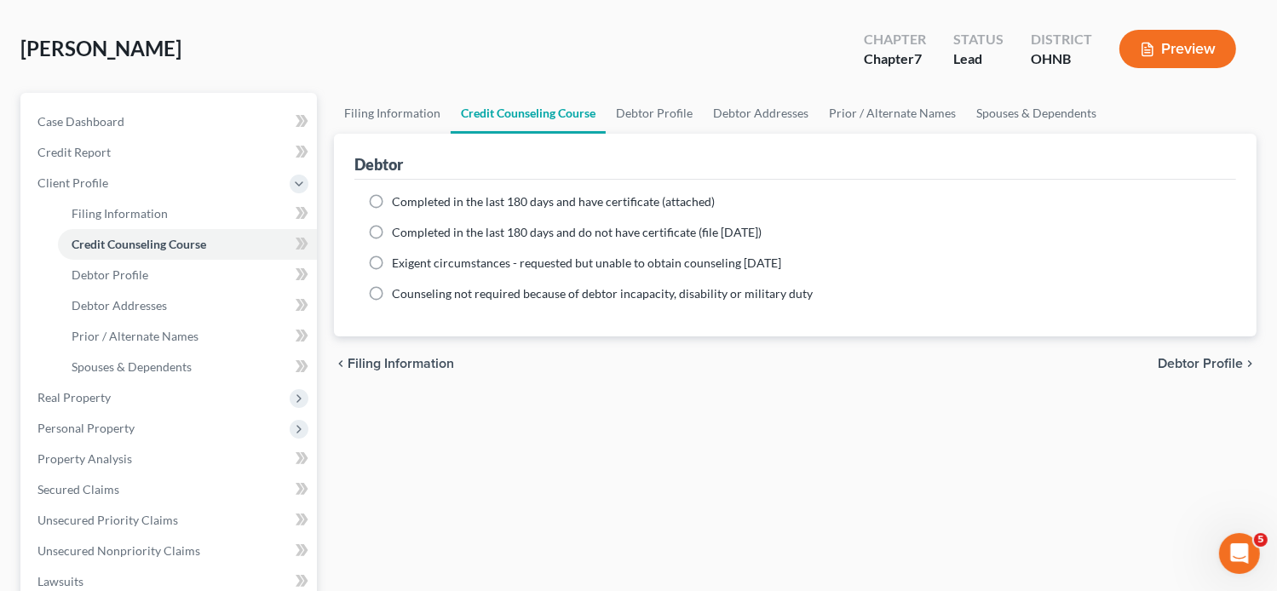
click at [1234, 359] on span "Debtor Profile" at bounding box center [1199, 364] width 85 height 14
select select "0"
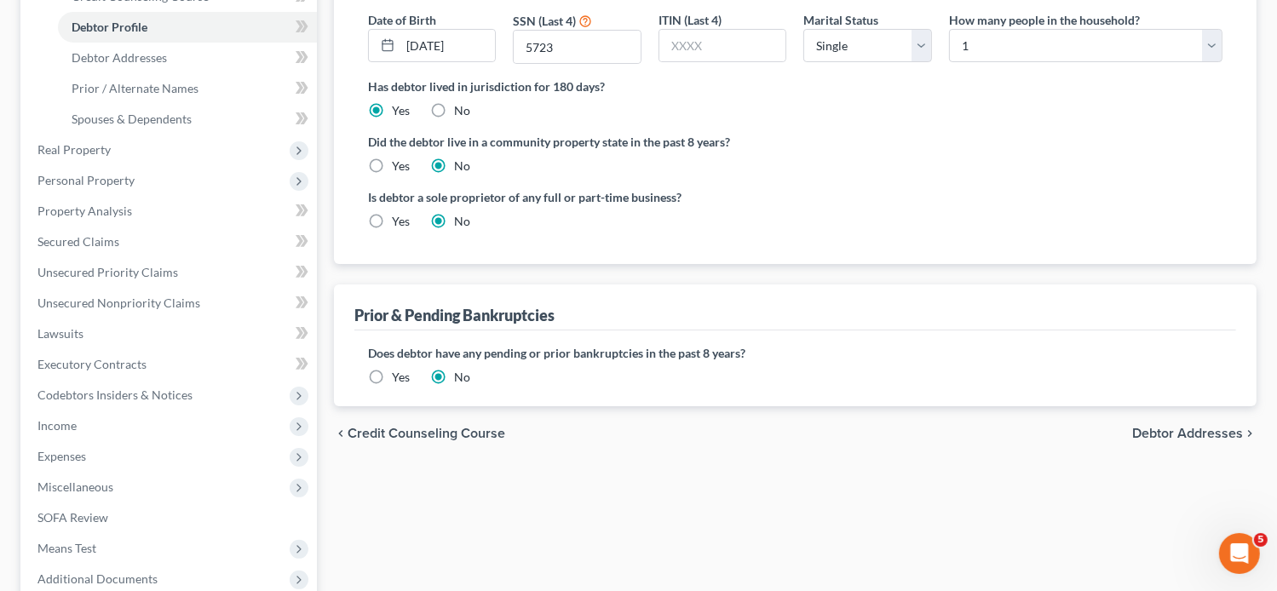
scroll to position [341, 0]
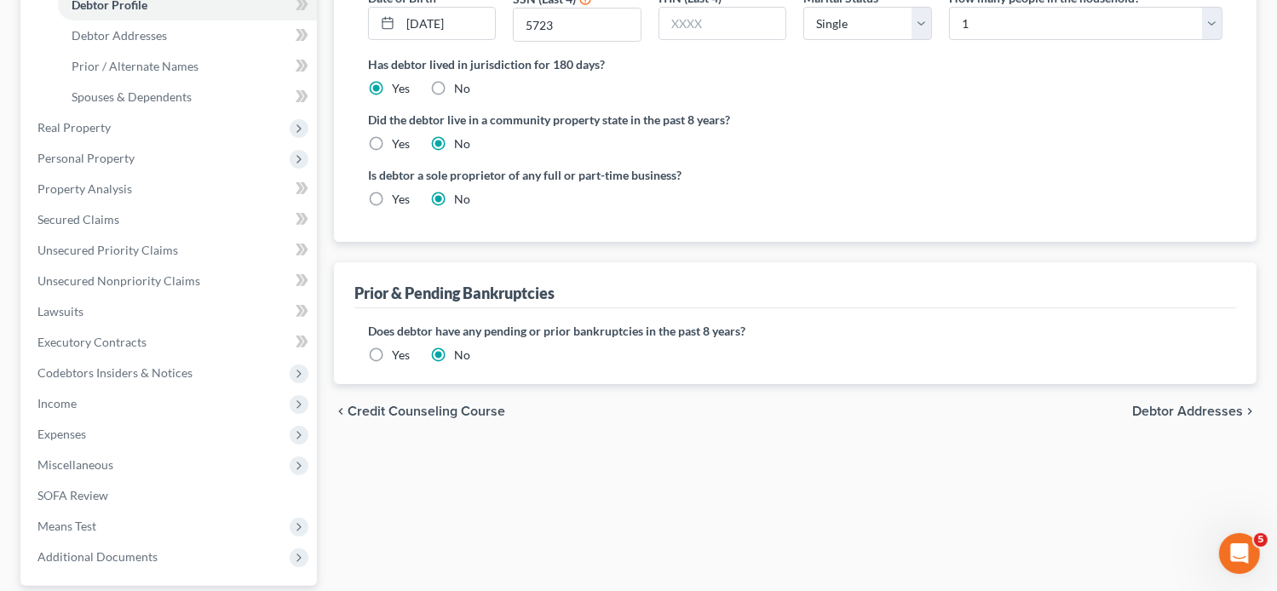
click at [1146, 406] on span "Debtor Addresses" at bounding box center [1187, 412] width 111 height 14
select select "0"
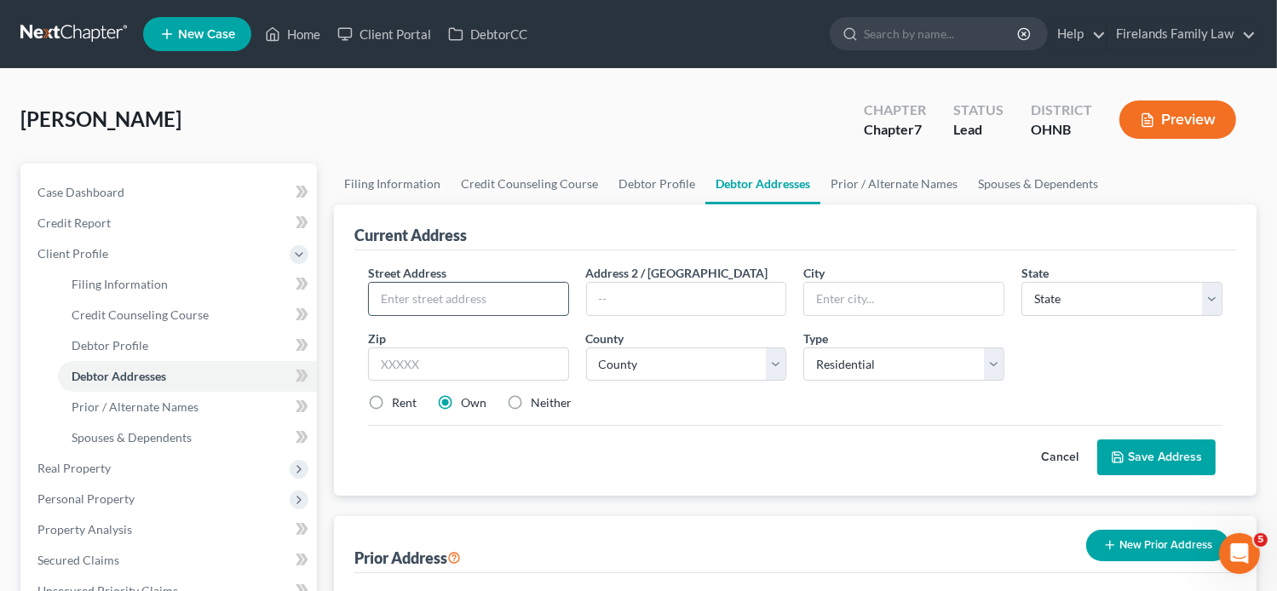
click at [413, 298] on input "text" at bounding box center [468, 299] width 199 height 32
type input "[STREET_ADDRESS]"
type input "Apt. I"
type input "[GEOGRAPHIC_DATA]"
select select "36"
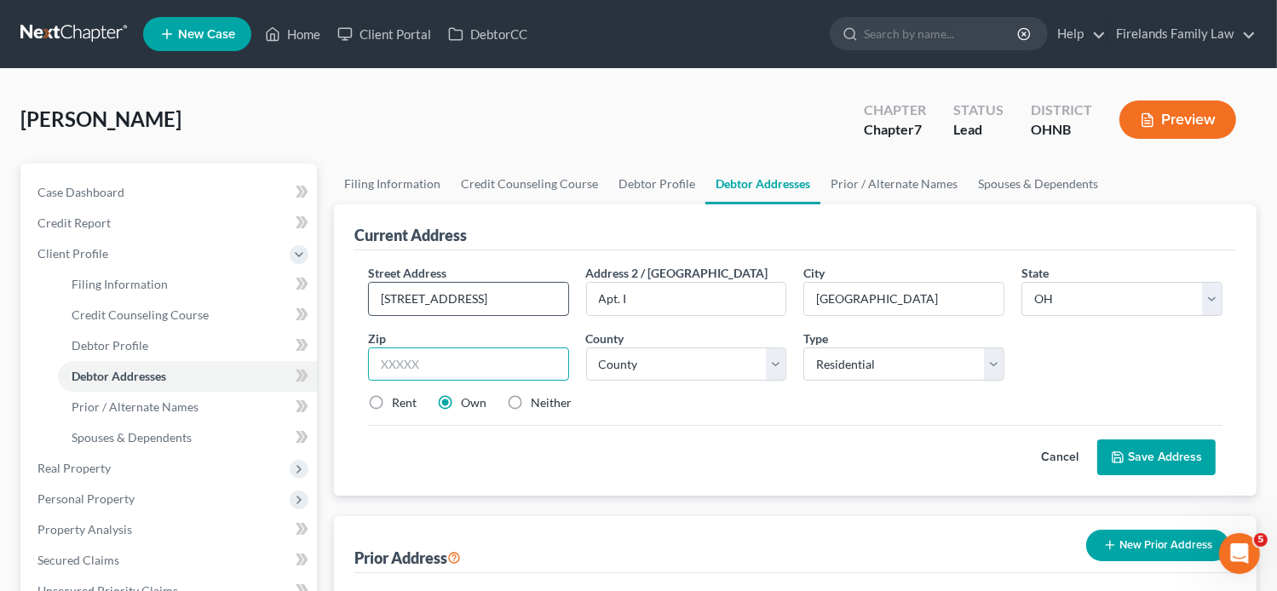
type input "44857"
click at [392, 399] on label "Rent" at bounding box center [404, 402] width 25 height 17
click at [399, 399] on input "Rent" at bounding box center [404, 399] width 11 height 11
radio input "true"
click at [1150, 454] on button "Save Address" at bounding box center [1156, 457] width 118 height 36
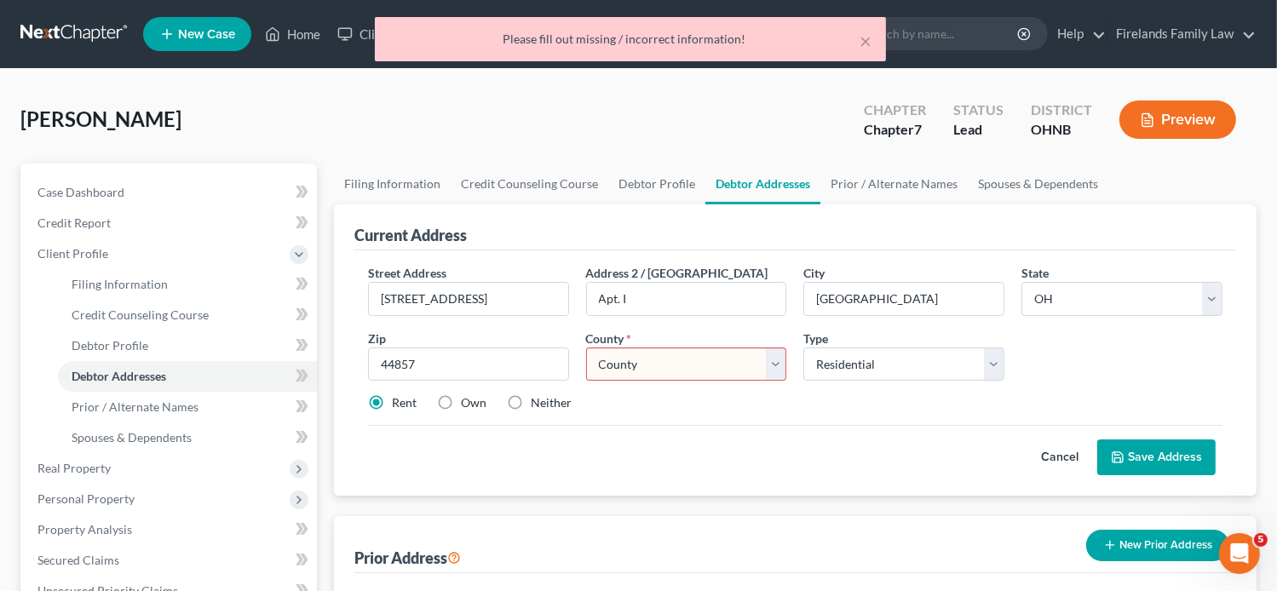
click at [777, 359] on select "County [GEOGRAPHIC_DATA] [GEOGRAPHIC_DATA] [GEOGRAPHIC_DATA] [GEOGRAPHIC_DATA] …" at bounding box center [686, 364] width 201 height 34
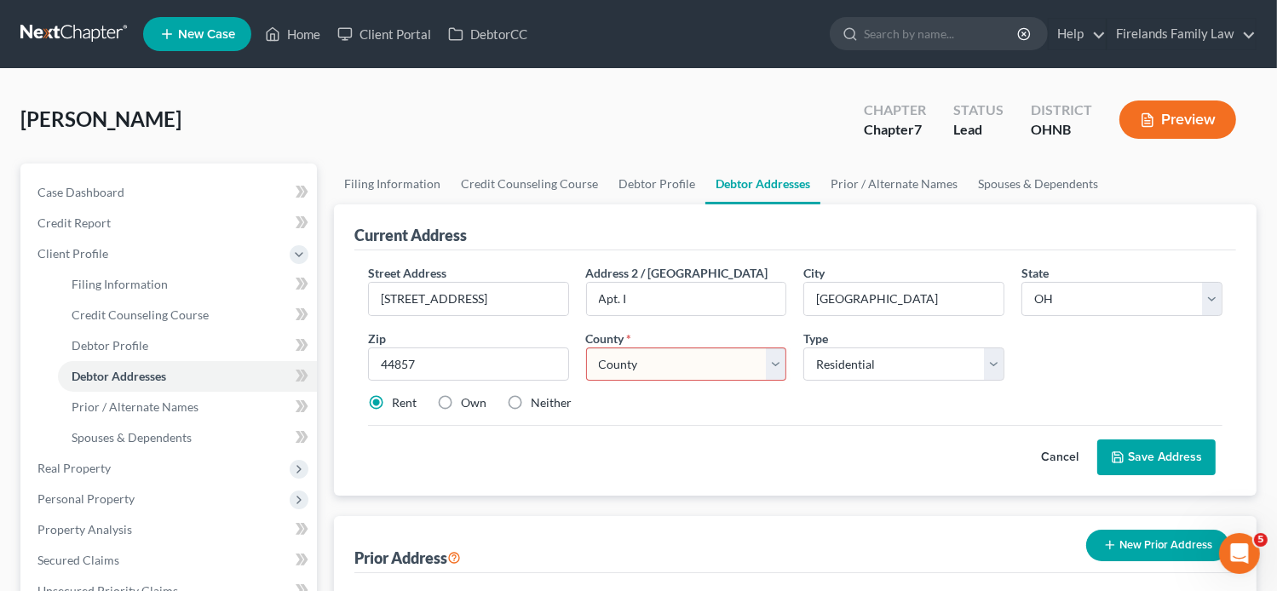
select select "38"
click at [586, 347] on select "County [GEOGRAPHIC_DATA] [GEOGRAPHIC_DATA] [GEOGRAPHIC_DATA] [GEOGRAPHIC_DATA] …" at bounding box center [686, 364] width 201 height 34
click at [1141, 447] on button "Save Address" at bounding box center [1156, 457] width 118 height 36
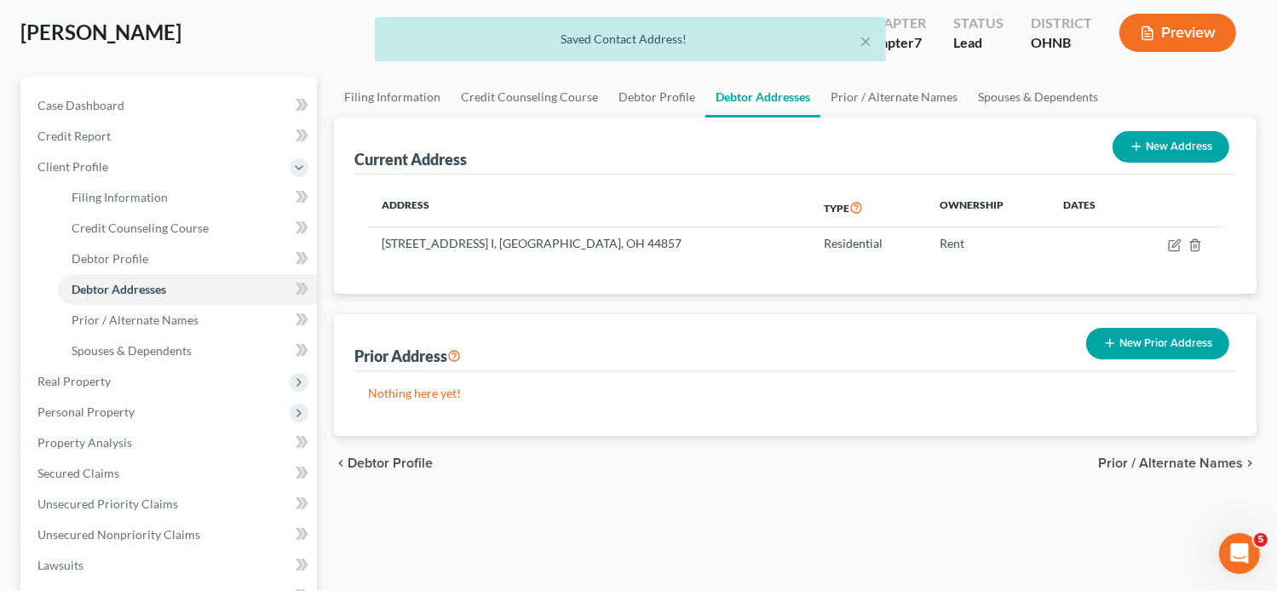
scroll to position [85, 0]
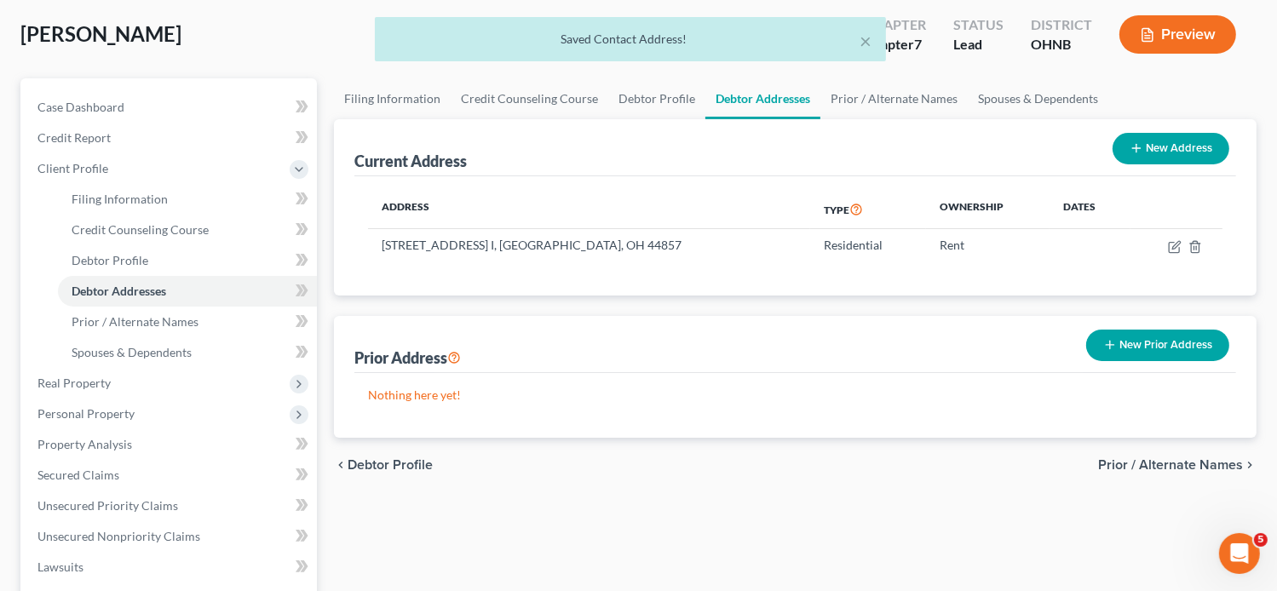
click at [1122, 340] on button "New Prior Address" at bounding box center [1157, 346] width 143 height 32
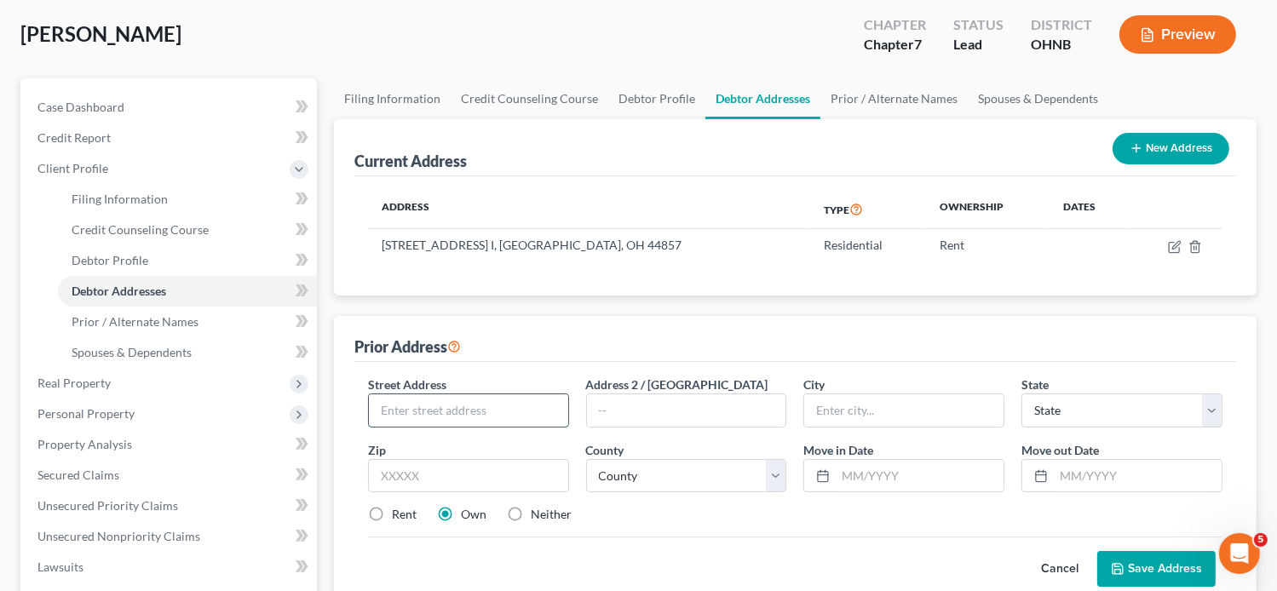
click at [418, 409] on input "text" at bounding box center [468, 410] width 199 height 32
type input "[STREET_ADDRESS]"
click at [880, 411] on input "text" at bounding box center [903, 410] width 199 height 32
type input "Bellevue"
click at [1211, 403] on select "State [US_STATE] AK AR AZ CA CO CT DE DC [GEOGRAPHIC_DATA] [GEOGRAPHIC_DATA] GU…" at bounding box center [1121, 410] width 201 height 34
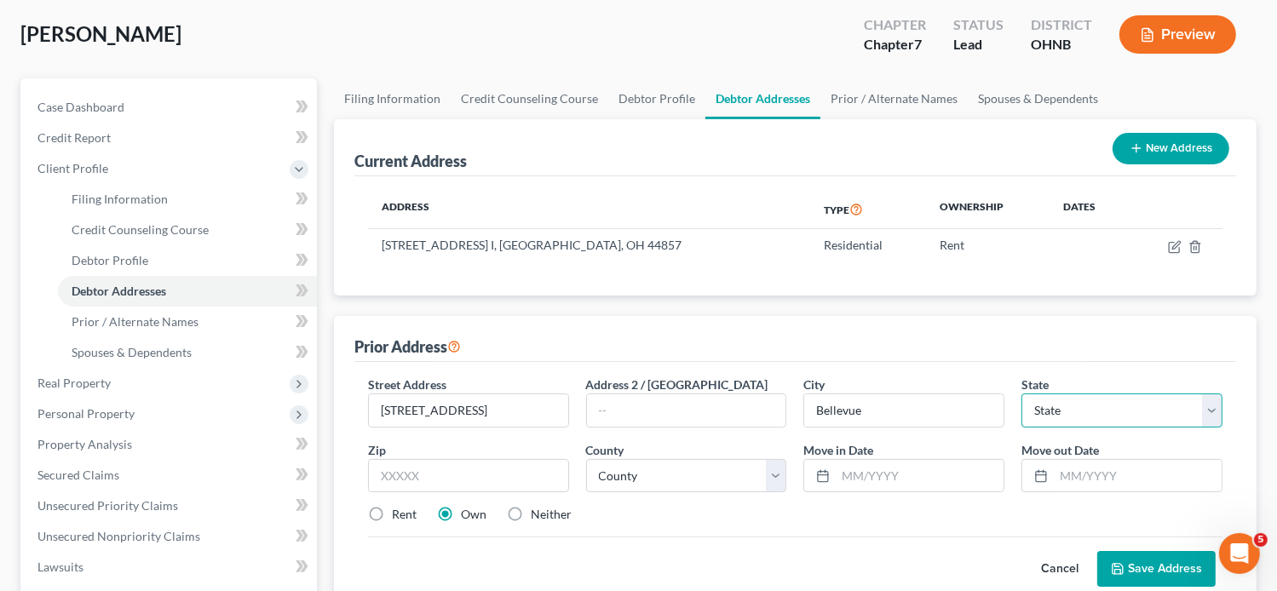
select select "36"
click at [1021, 393] on select "State [US_STATE] AK AR AZ CA CO CT DE DC [GEOGRAPHIC_DATA] [GEOGRAPHIC_DATA] GU…" at bounding box center [1121, 410] width 201 height 34
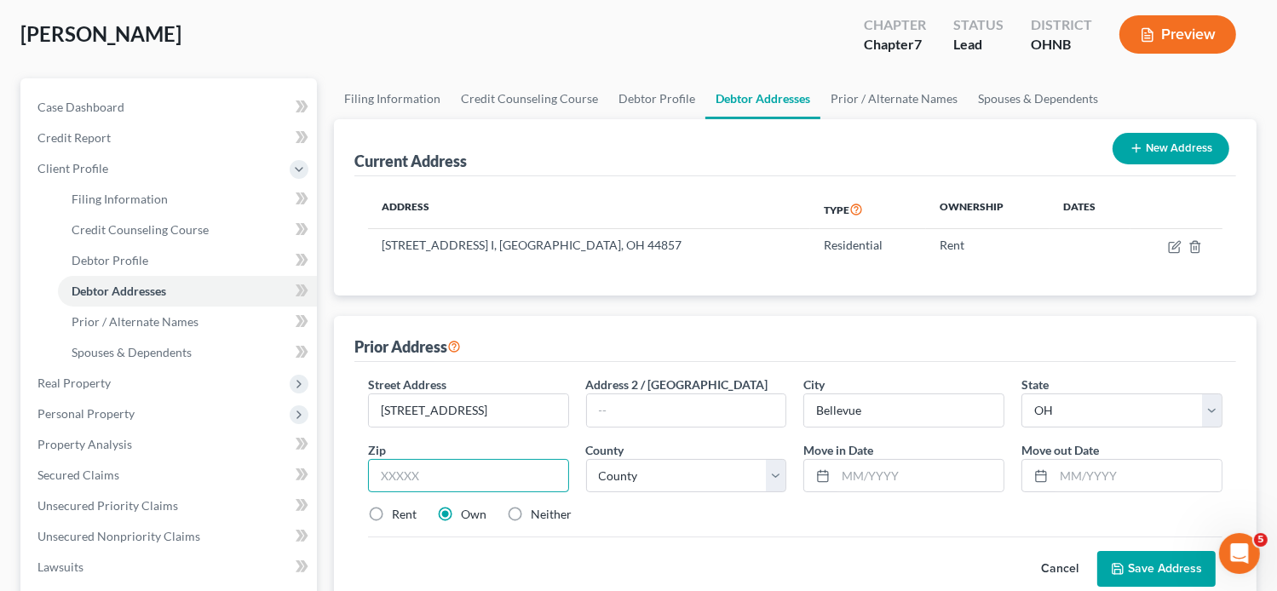
click at [542, 479] on input "text" at bounding box center [468, 476] width 201 height 34
type input "44811"
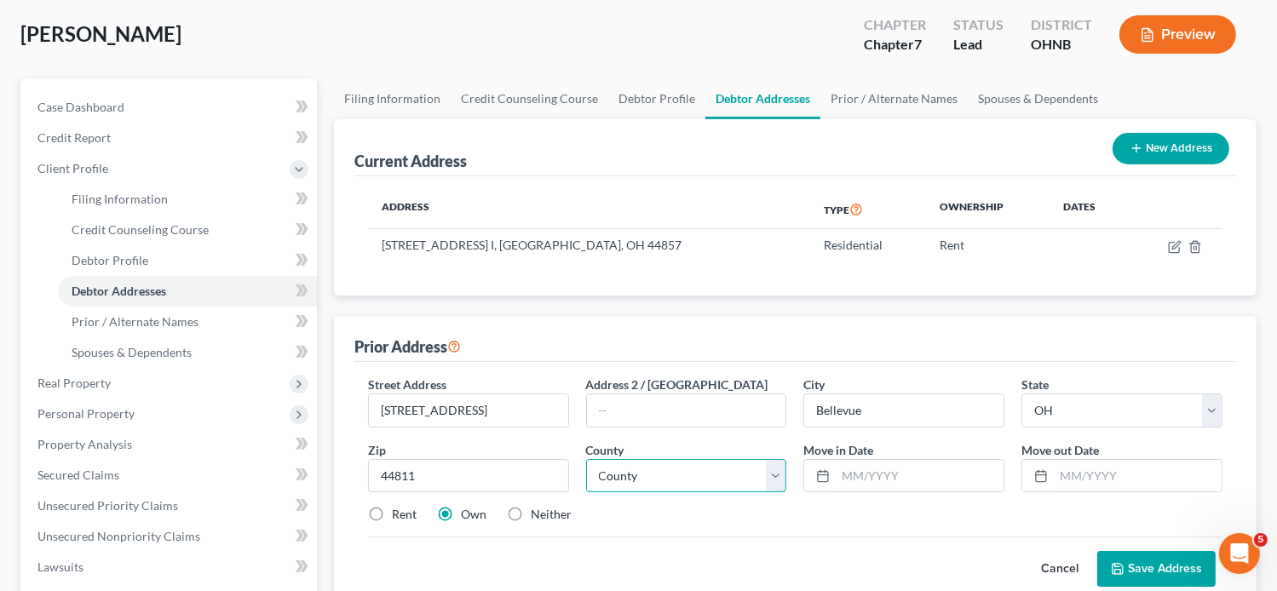
click at [778, 479] on select "County [GEOGRAPHIC_DATA] [GEOGRAPHIC_DATA] [GEOGRAPHIC_DATA] [GEOGRAPHIC_DATA] …" at bounding box center [686, 476] width 201 height 34
select select "38"
click at [586, 459] on select "County [GEOGRAPHIC_DATA] [GEOGRAPHIC_DATA] [GEOGRAPHIC_DATA] [GEOGRAPHIC_DATA] …" at bounding box center [686, 476] width 201 height 34
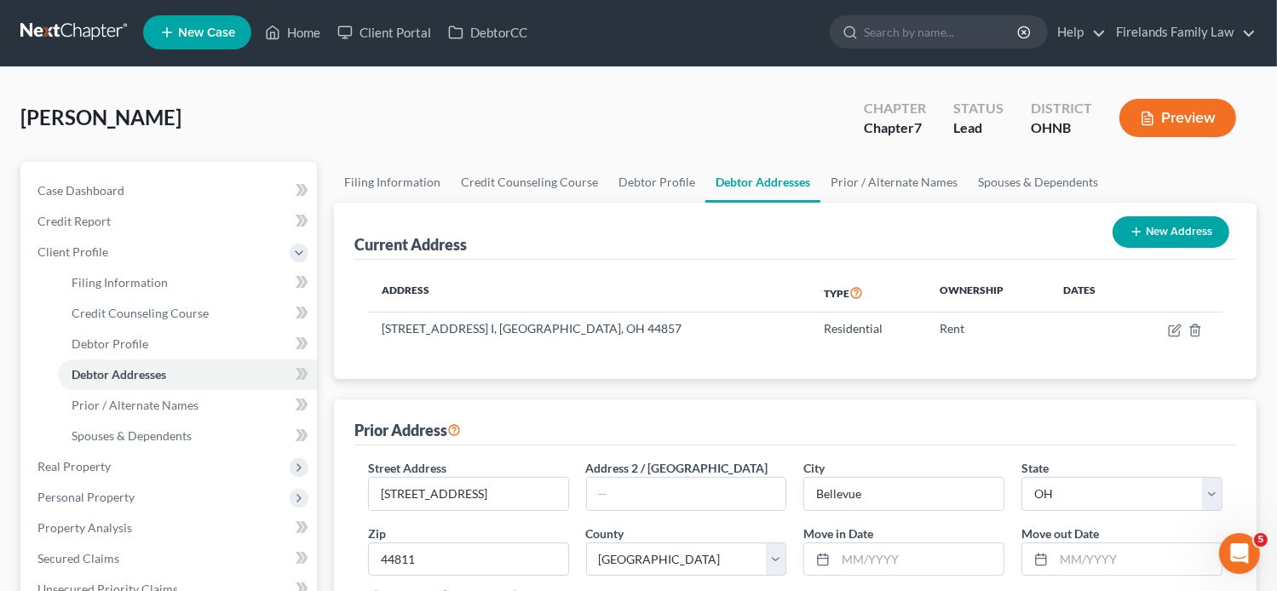
scroll to position [0, 0]
